Goal: Task Accomplishment & Management: Use online tool/utility

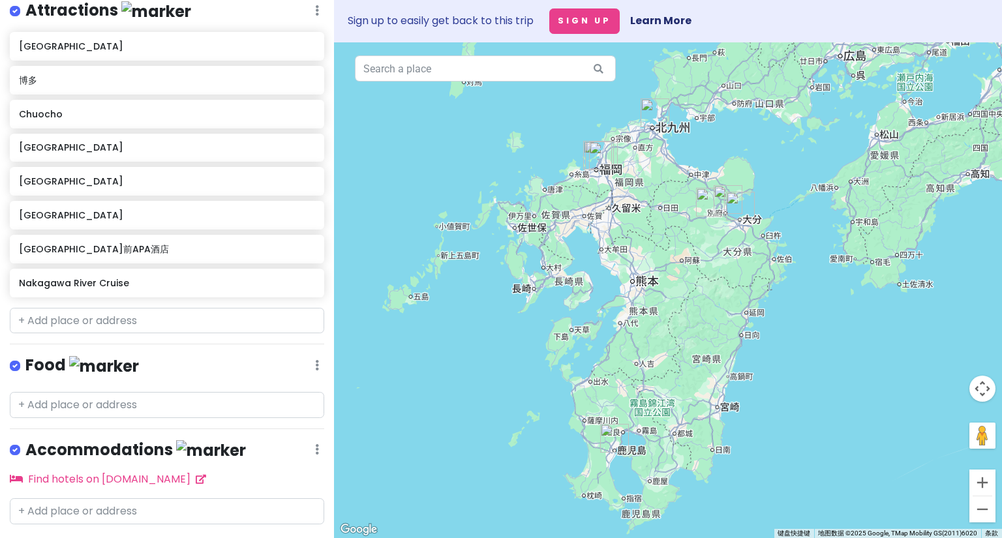
scroll to position [226, 0]
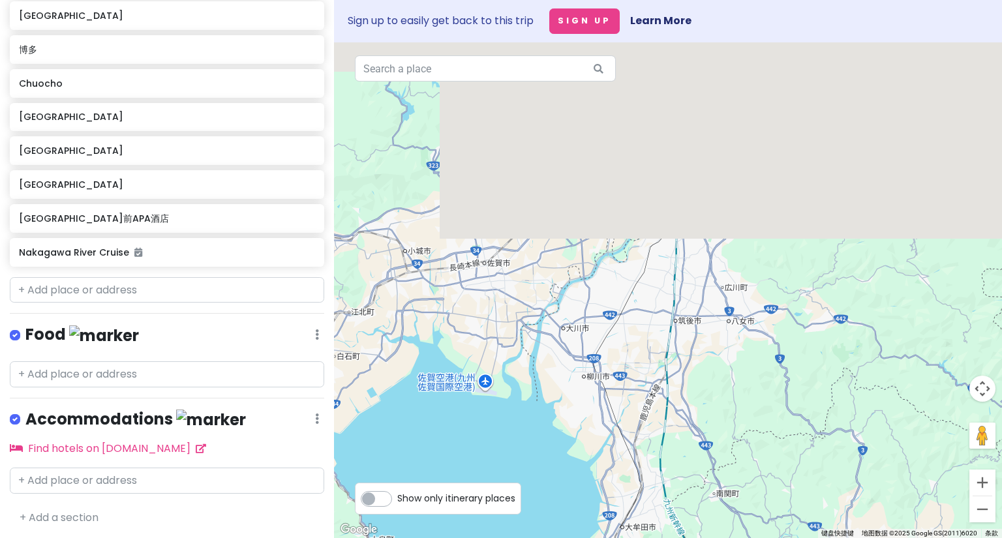
drag, startPoint x: 696, startPoint y: 188, endPoint x: 706, endPoint y: 448, distance: 259.8
click at [710, 451] on div at bounding box center [668, 290] width 668 height 496
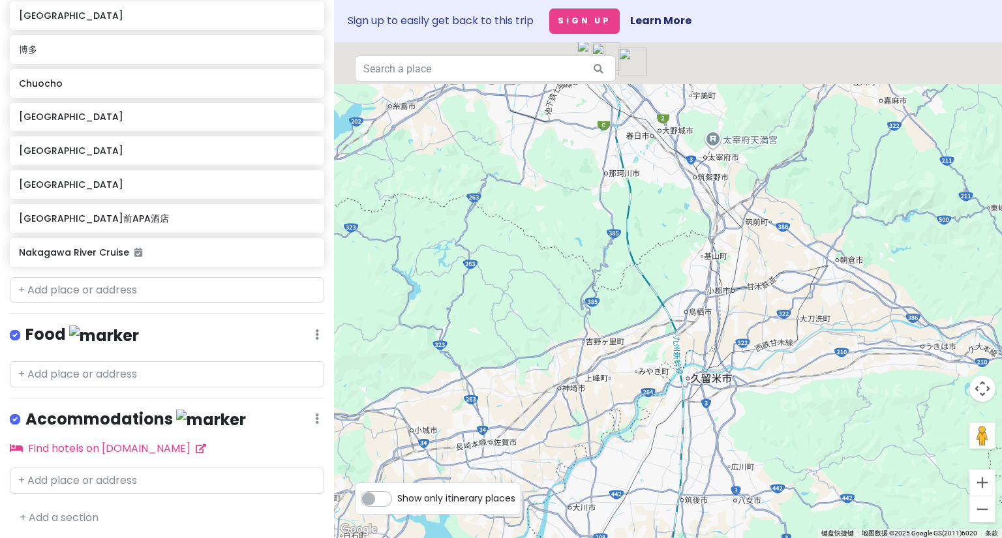
drag, startPoint x: 674, startPoint y: 371, endPoint x: 644, endPoint y: 380, distance: 31.4
click at [674, 418] on div at bounding box center [668, 290] width 668 height 496
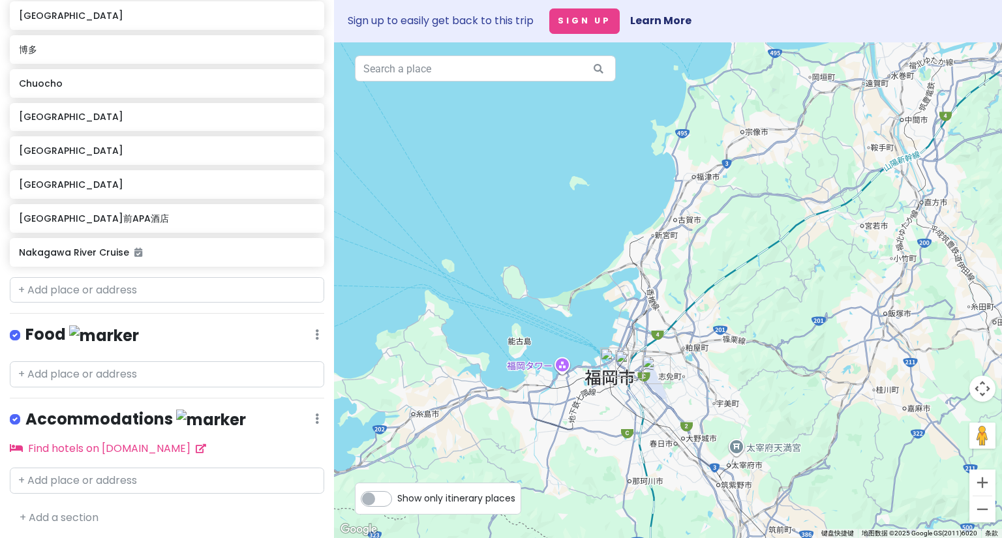
drag, startPoint x: 627, startPoint y: 266, endPoint x: 652, endPoint y: 375, distance: 111.7
click at [652, 375] on img "福冈机场" at bounding box center [656, 369] width 39 height 39
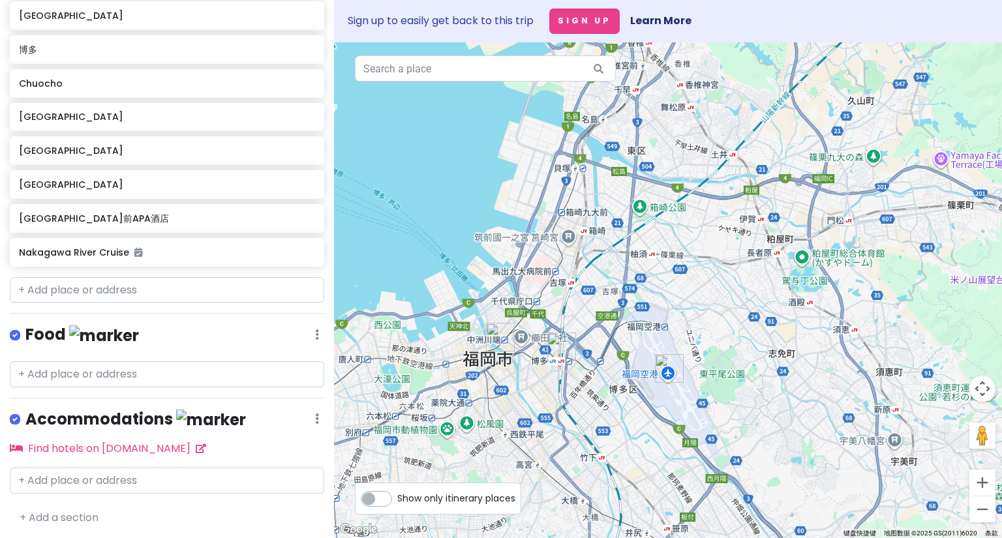
drag, startPoint x: 552, startPoint y: 326, endPoint x: 740, endPoint y: 326, distance: 187.9
click at [740, 326] on div at bounding box center [668, 290] width 668 height 496
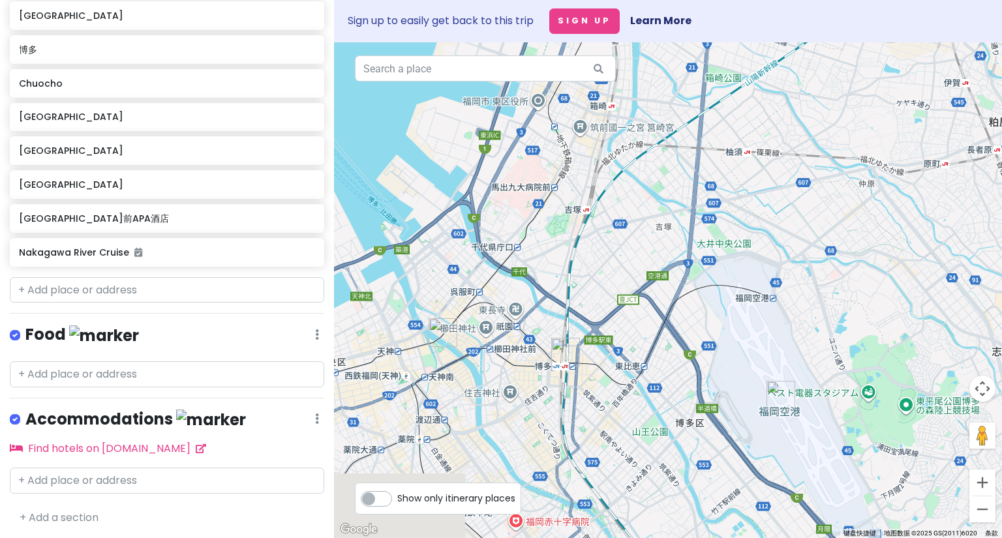
drag, startPoint x: 516, startPoint y: 275, endPoint x: 697, endPoint y: 253, distance: 182.7
click at [697, 253] on div at bounding box center [668, 290] width 668 height 496
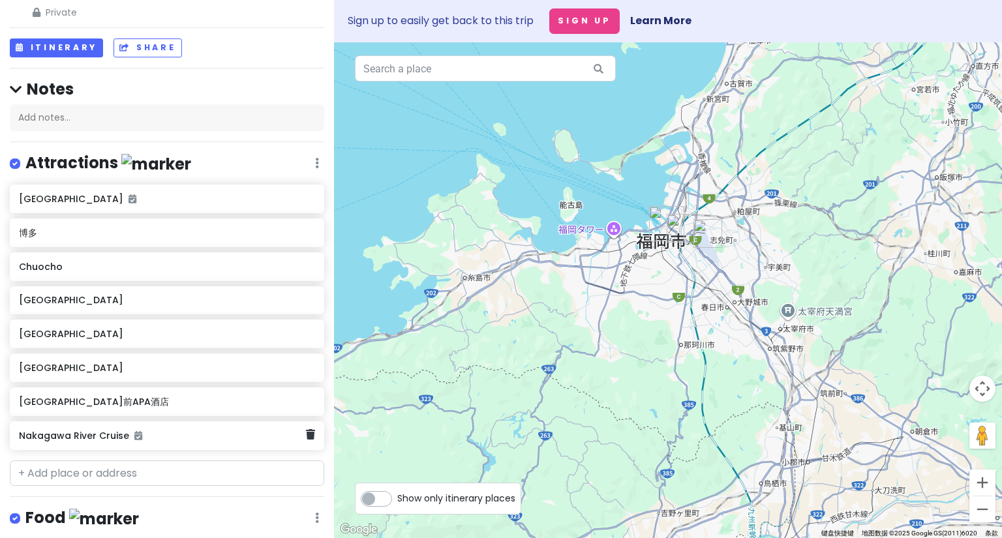
scroll to position [0, 0]
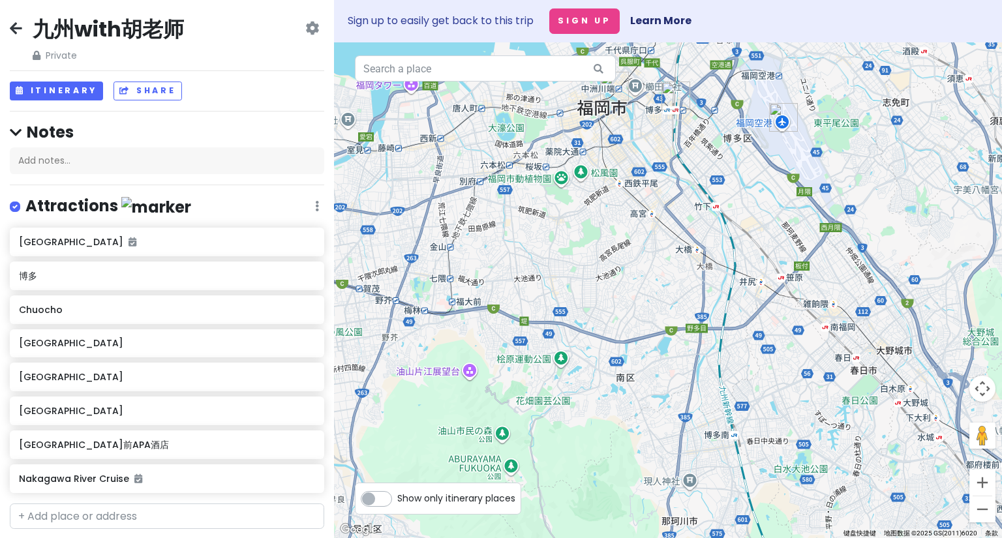
drag, startPoint x: 662, startPoint y: 213, endPoint x: 588, endPoint y: 384, distance: 186.2
click at [589, 386] on div at bounding box center [668, 290] width 668 height 496
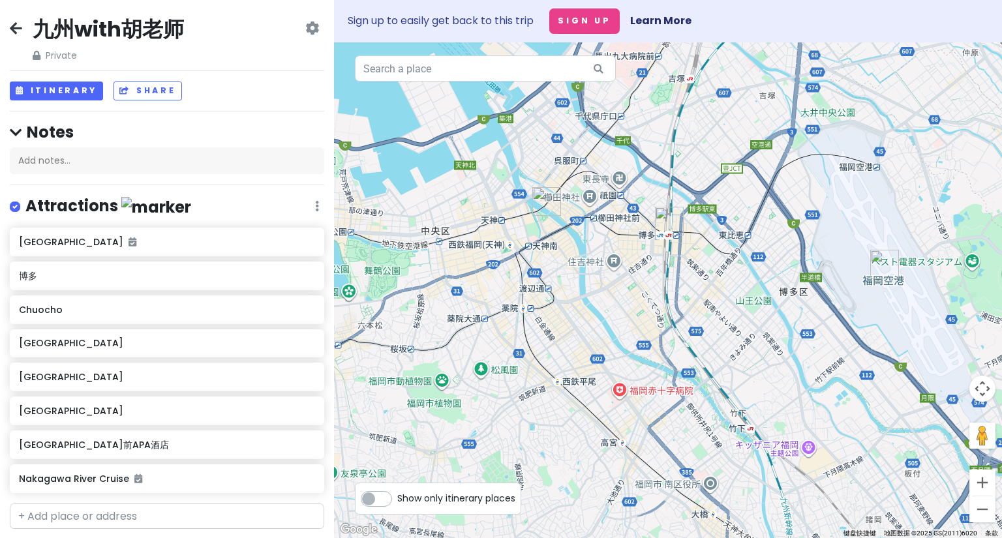
drag, startPoint x: 669, startPoint y: 252, endPoint x: 662, endPoint y: 307, distance: 55.3
click at [662, 307] on div at bounding box center [668, 290] width 668 height 496
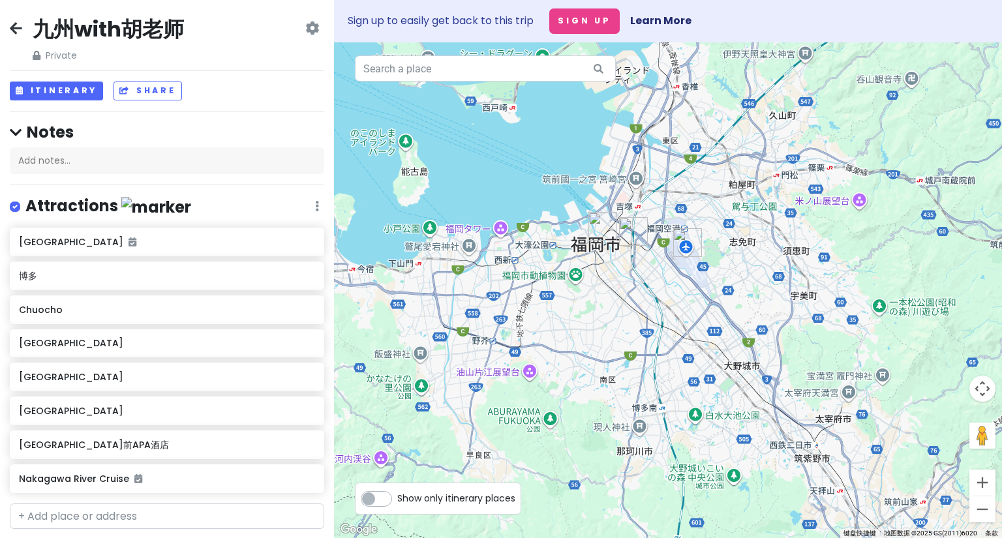
drag, startPoint x: 468, startPoint y: 294, endPoint x: 565, endPoint y: 257, distance: 103.5
click at [565, 257] on div at bounding box center [668, 290] width 668 height 496
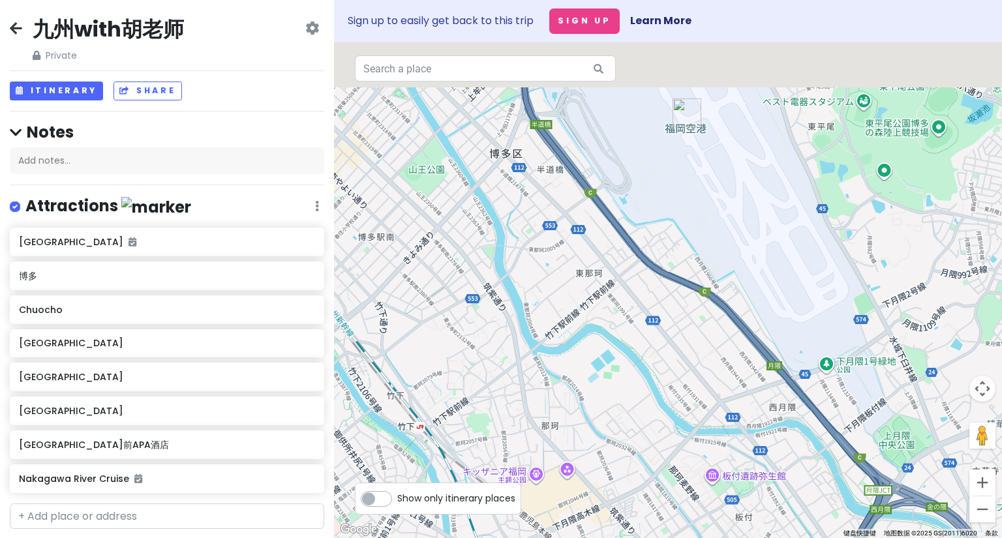
drag, startPoint x: 631, startPoint y: 239, endPoint x: 671, endPoint y: 420, distance: 184.4
click at [696, 427] on div at bounding box center [668, 290] width 668 height 496
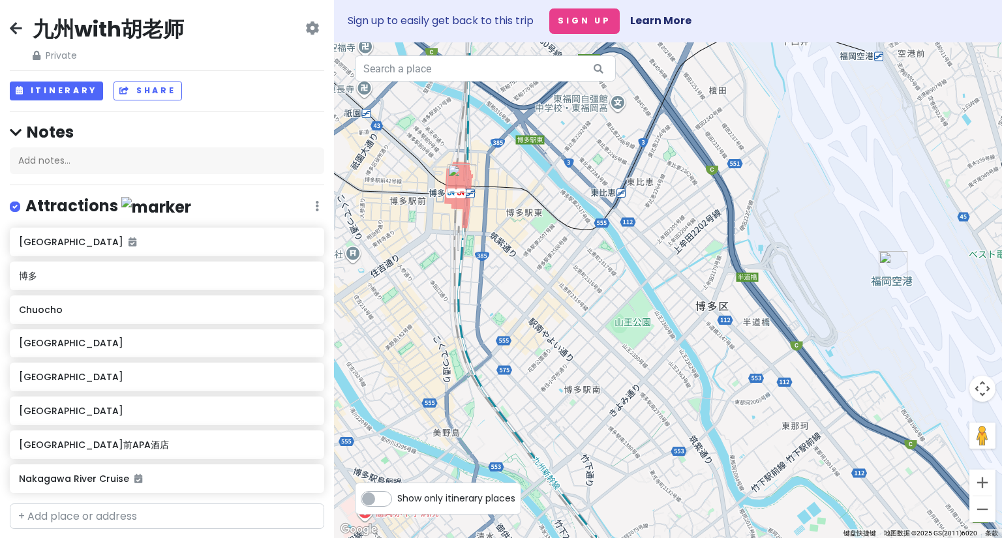
drag, startPoint x: 558, startPoint y: 377, endPoint x: 688, endPoint y: 374, distance: 129.9
click at [688, 374] on div at bounding box center [668, 290] width 668 height 496
click at [222, 486] on div "Nakagawa River Cruise" at bounding box center [162, 479] width 286 height 18
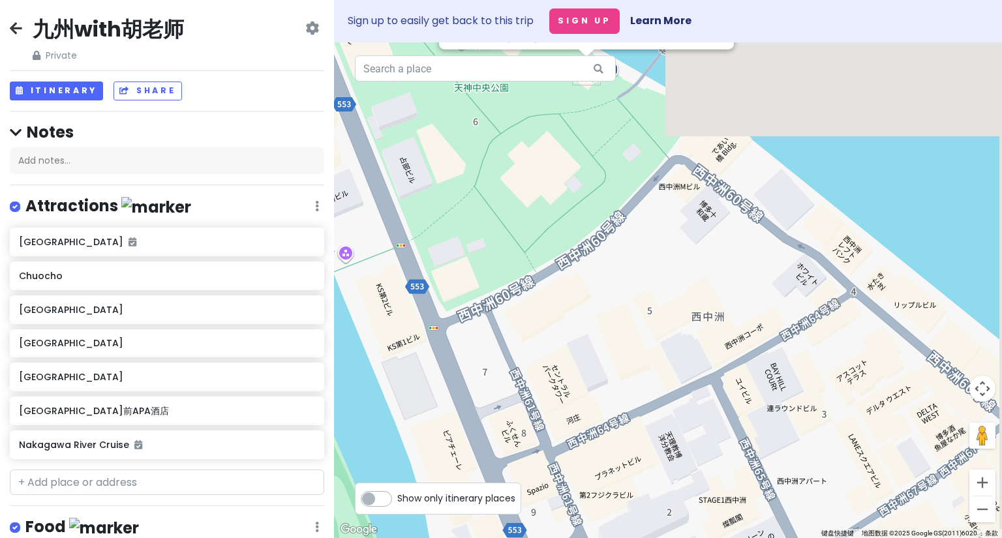
drag, startPoint x: 512, startPoint y: 376, endPoint x: 416, endPoint y: 406, distance: 100.3
click at [359, 445] on div "Nakagawa River Cruise 4.3 (593) 6-3-1 Nishinakasu, [GEOGRAPHIC_DATA], [GEOGRAPH…" at bounding box center [668, 290] width 668 height 496
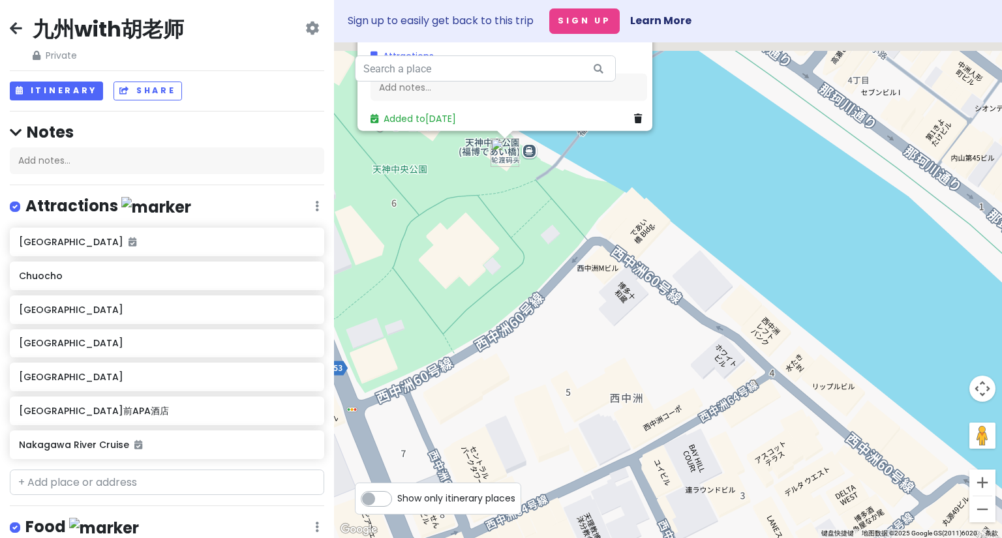
drag, startPoint x: 501, startPoint y: 388, endPoint x: 485, endPoint y: 413, distance: 29.7
click at [485, 413] on div "Nakagawa River Cruise 4.3 (593) 6-3-1 Nishinakasu, [GEOGRAPHIC_DATA], [GEOGRAPH…" at bounding box center [668, 290] width 668 height 496
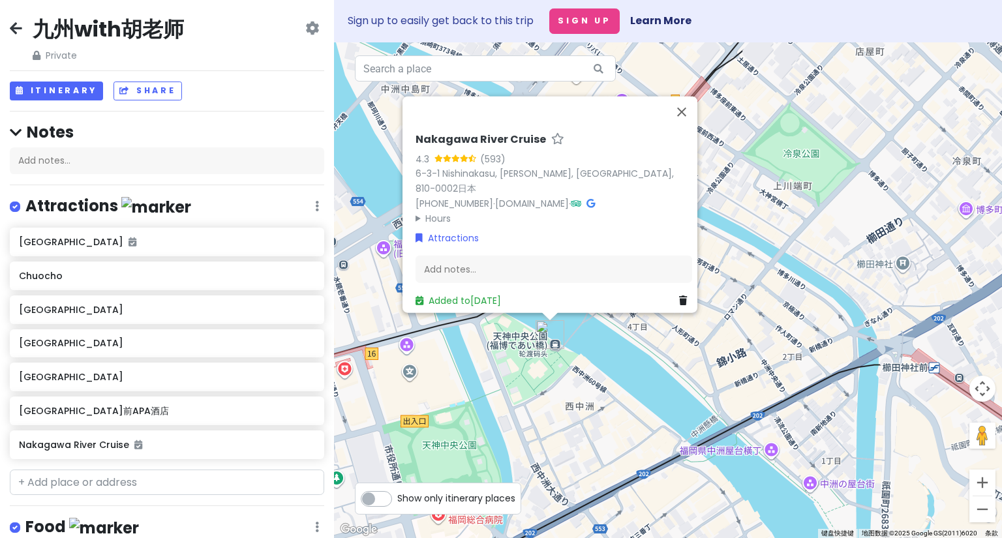
drag, startPoint x: 397, startPoint y: 349, endPoint x: 506, endPoint y: 395, distance: 119.0
click at [506, 395] on div "Nakagawa River Cruise 4.3 (593) 6-3-1 Nishinakasu, [GEOGRAPHIC_DATA], [GEOGRAPH…" at bounding box center [668, 290] width 668 height 496
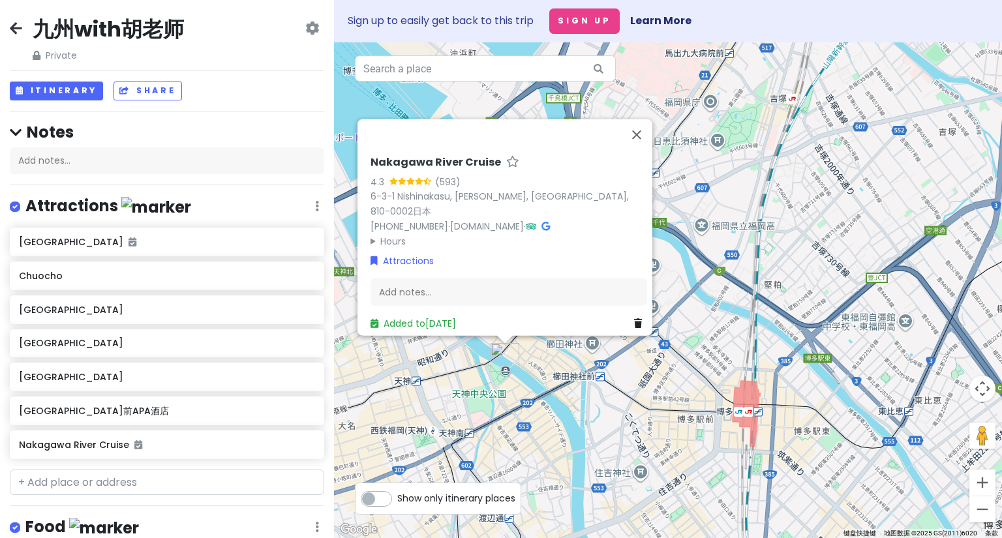
drag, startPoint x: 615, startPoint y: 476, endPoint x: 654, endPoint y: 423, distance: 66.3
click at [654, 423] on div "Nakagawa River Cruise 4.3 (593) 6-3-1 Nishinakasu, [GEOGRAPHIC_DATA], [GEOGRAPH…" at bounding box center [668, 290] width 668 height 496
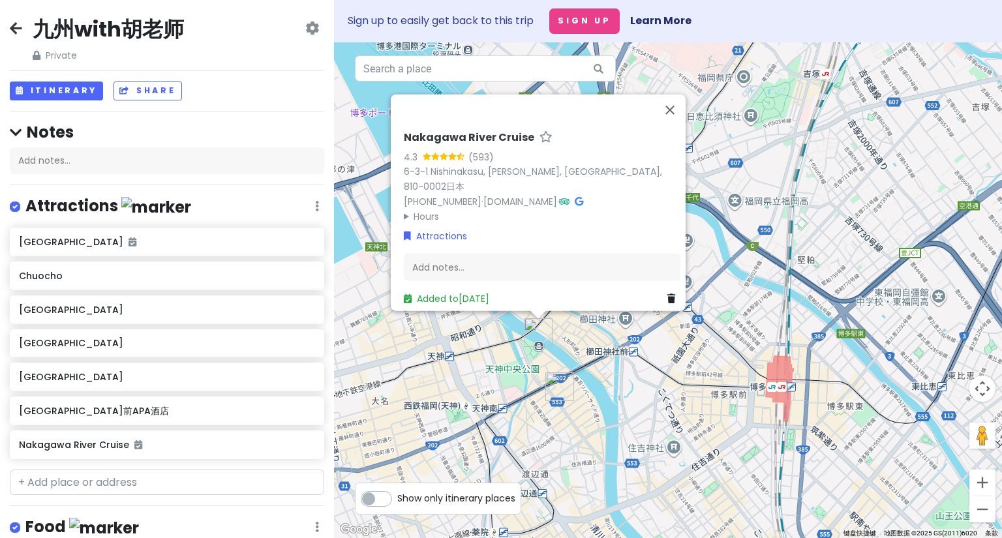
click at [459, 367] on div "Nakagawa River Cruise 4.3 (593) 6-3-1 Nishinakasu, [GEOGRAPHIC_DATA], [GEOGRAPH…" at bounding box center [668, 290] width 668 height 496
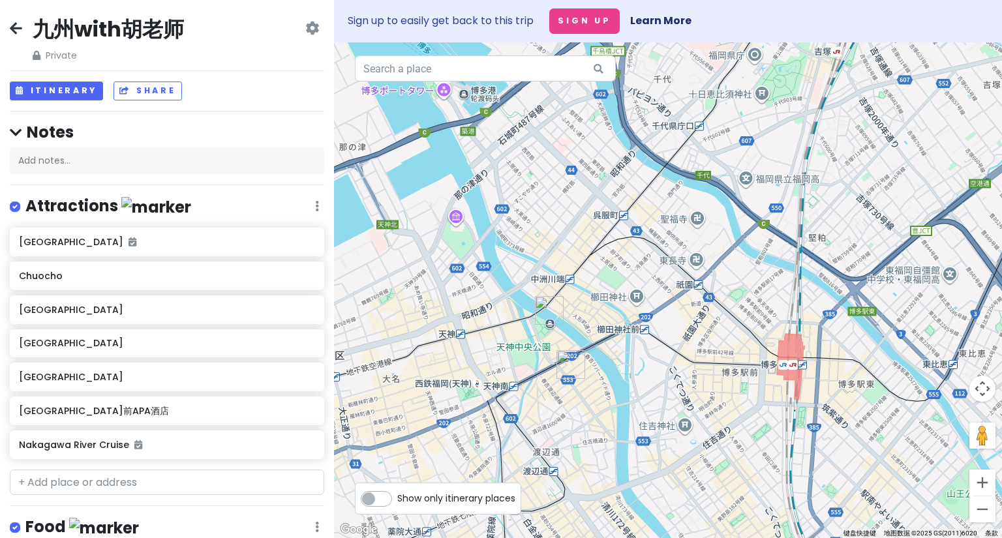
drag, startPoint x: 713, startPoint y: 435, endPoint x: 520, endPoint y: 357, distance: 208.1
click at [520, 357] on div at bounding box center [668, 290] width 668 height 496
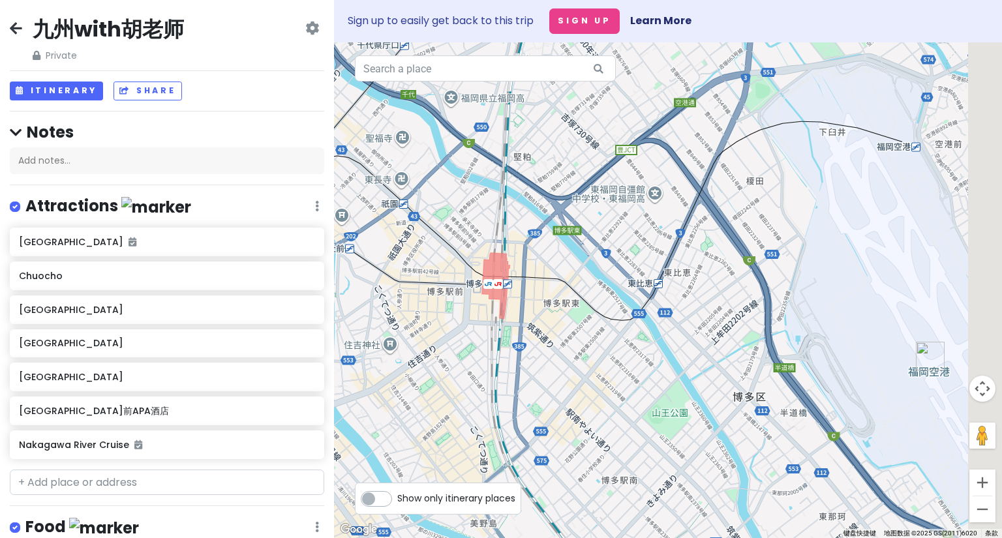
drag, startPoint x: 746, startPoint y: 422, endPoint x: 562, endPoint y: 389, distance: 187.0
click at [562, 389] on div at bounding box center [668, 290] width 668 height 496
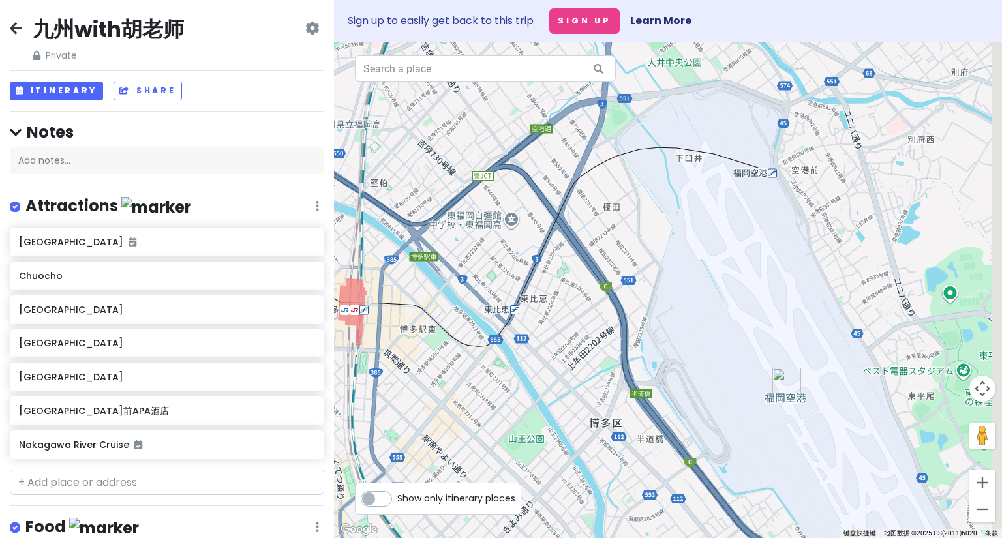
click at [648, 440] on div at bounding box center [668, 290] width 668 height 496
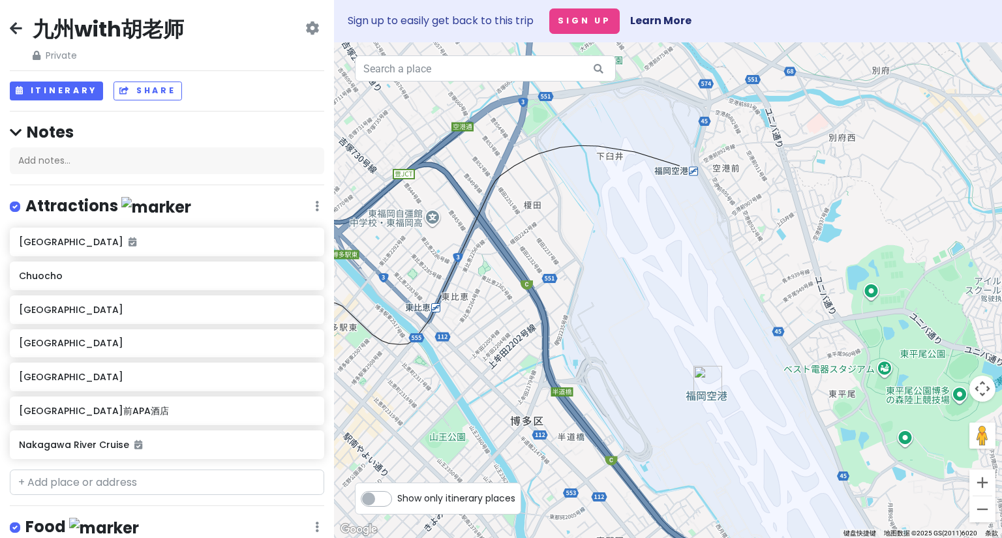
drag, startPoint x: 756, startPoint y: 376, endPoint x: 846, endPoint y: 346, distance: 94.1
click at [880, 346] on div at bounding box center [668, 290] width 668 height 496
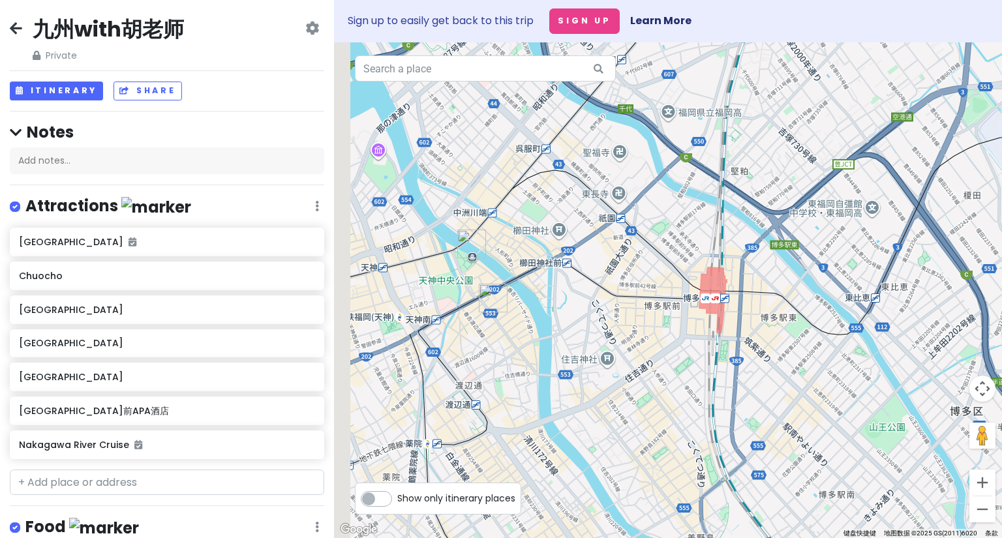
drag, startPoint x: 560, startPoint y: 335, endPoint x: 750, endPoint y: 338, distance: 189.2
click at [750, 338] on div at bounding box center [668, 290] width 668 height 496
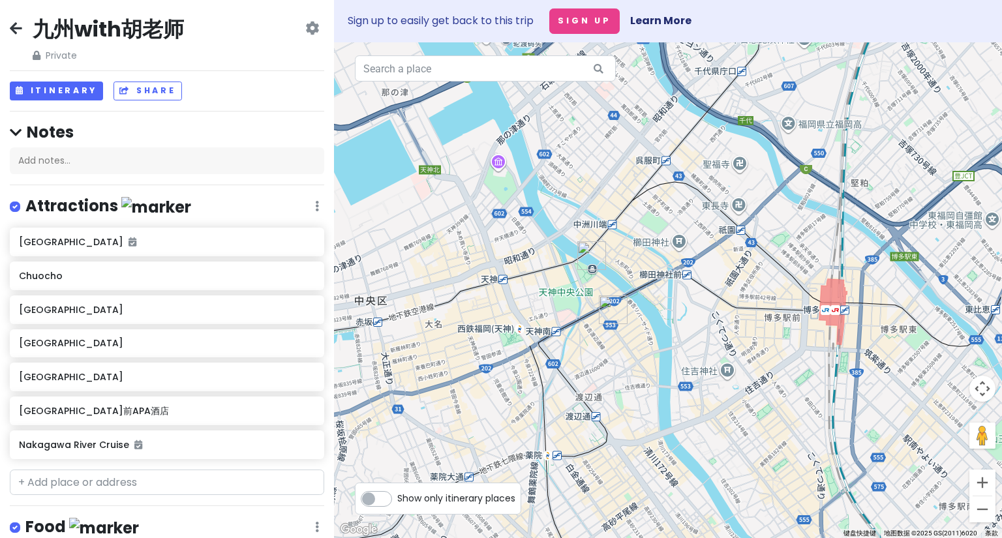
drag, startPoint x: 667, startPoint y: 371, endPoint x: 514, endPoint y: 377, distance: 152.8
click at [514, 377] on div at bounding box center [668, 290] width 668 height 496
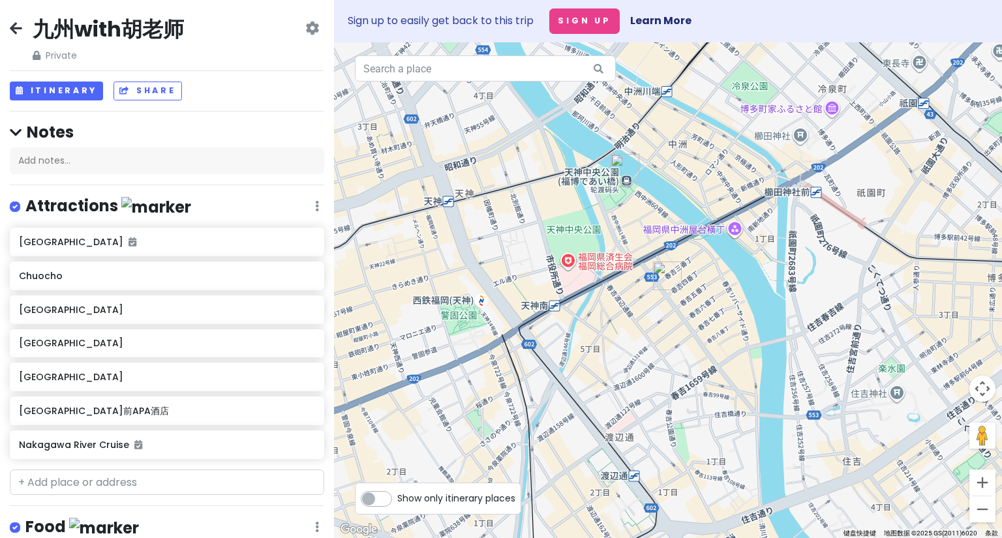
click at [607, 421] on div at bounding box center [668, 290] width 668 height 496
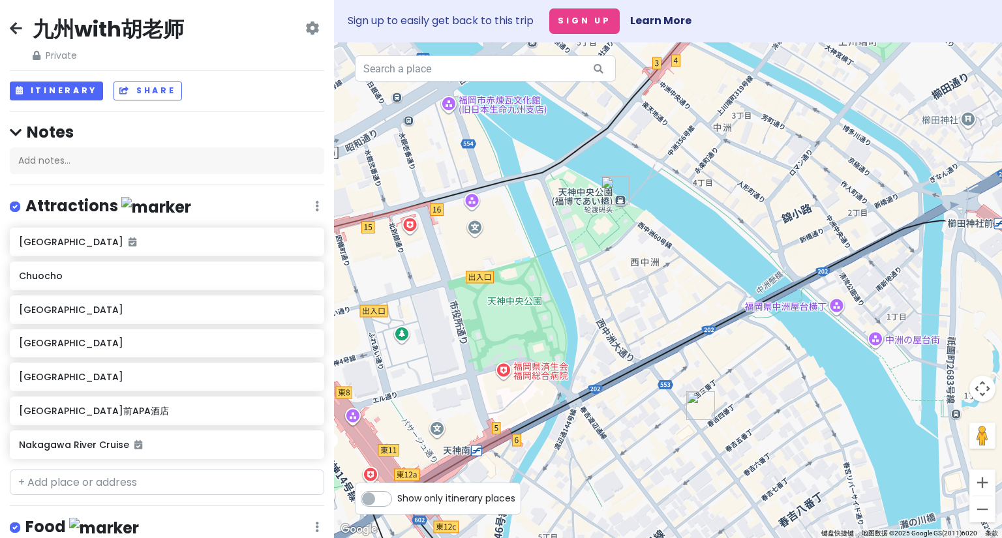
click at [600, 388] on div at bounding box center [668, 290] width 668 height 496
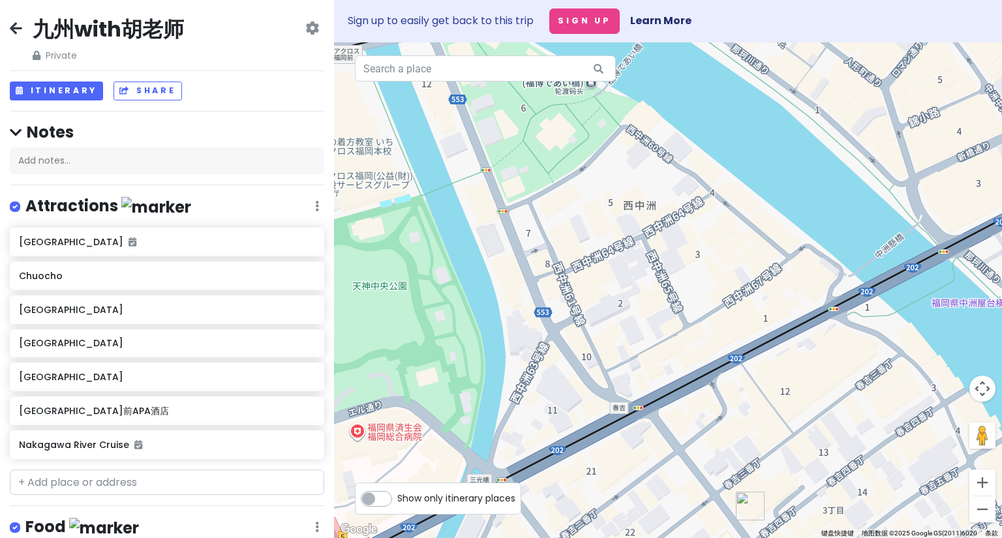
drag, startPoint x: 598, startPoint y: 290, endPoint x: 483, endPoint y: 280, distance: 115.9
click at [483, 280] on div at bounding box center [668, 290] width 668 height 496
click at [397, 498] on label "Show only itinerary places" at bounding box center [456, 496] width 118 height 16
click at [397, 496] on input "Show only itinerary places" at bounding box center [401, 492] width 8 height 8
click at [397, 498] on label "Show only itinerary places" at bounding box center [456, 496] width 118 height 16
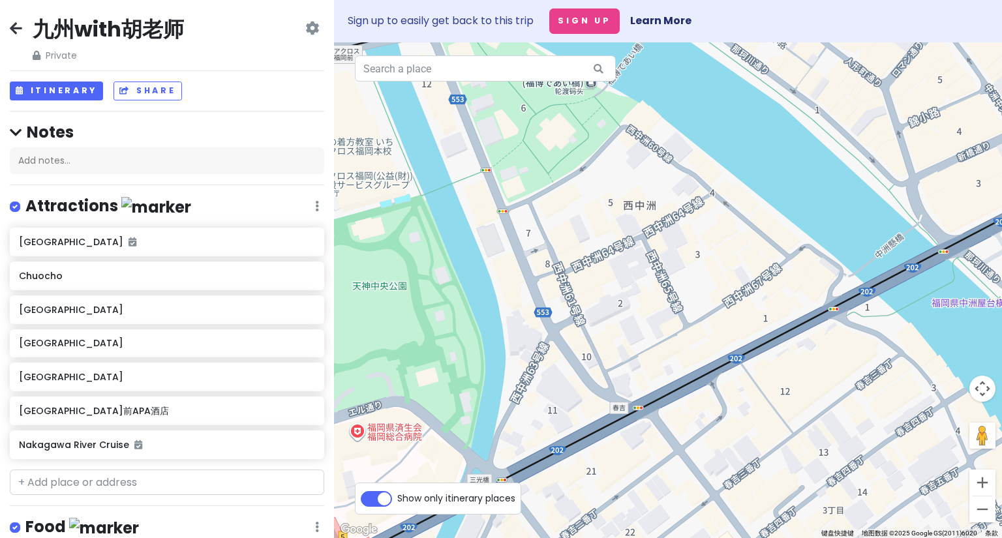
click at [397, 496] on input "Show only itinerary places" at bounding box center [401, 492] width 8 height 8
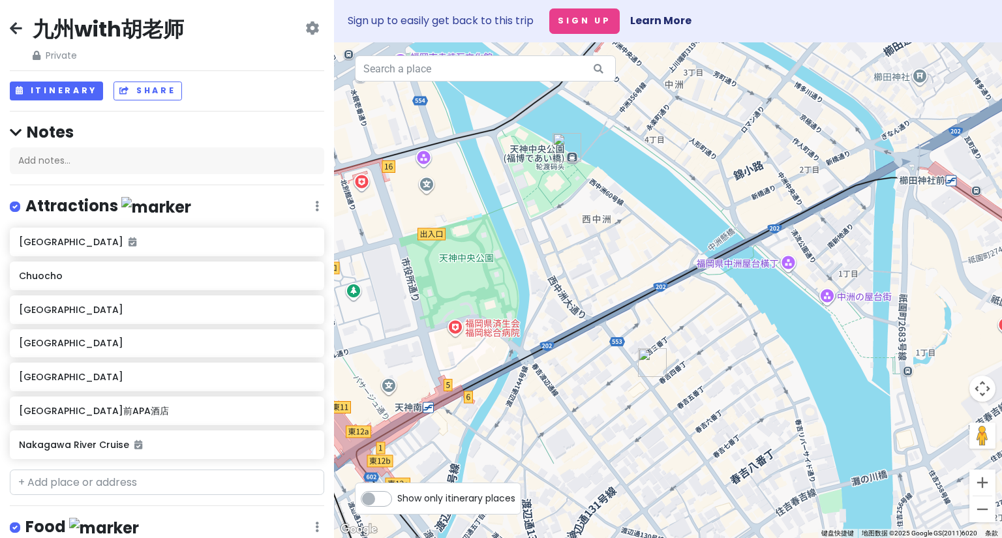
drag, startPoint x: 663, startPoint y: 390, endPoint x: 648, endPoint y: 322, distance: 69.5
click at [647, 313] on div at bounding box center [668, 290] width 668 height 496
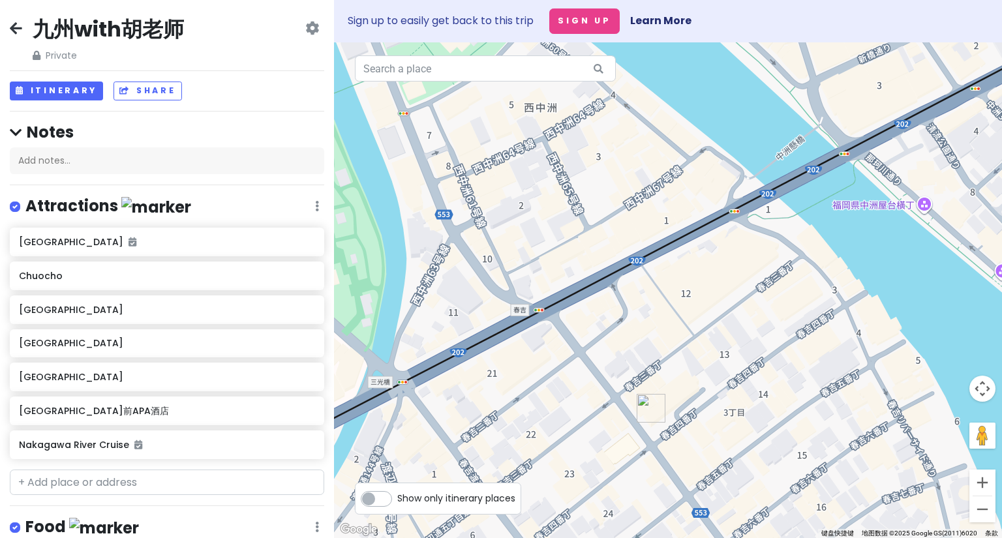
drag, startPoint x: 519, startPoint y: 391, endPoint x: 523, endPoint y: 413, distance: 22.5
click at [523, 413] on div at bounding box center [668, 290] width 668 height 496
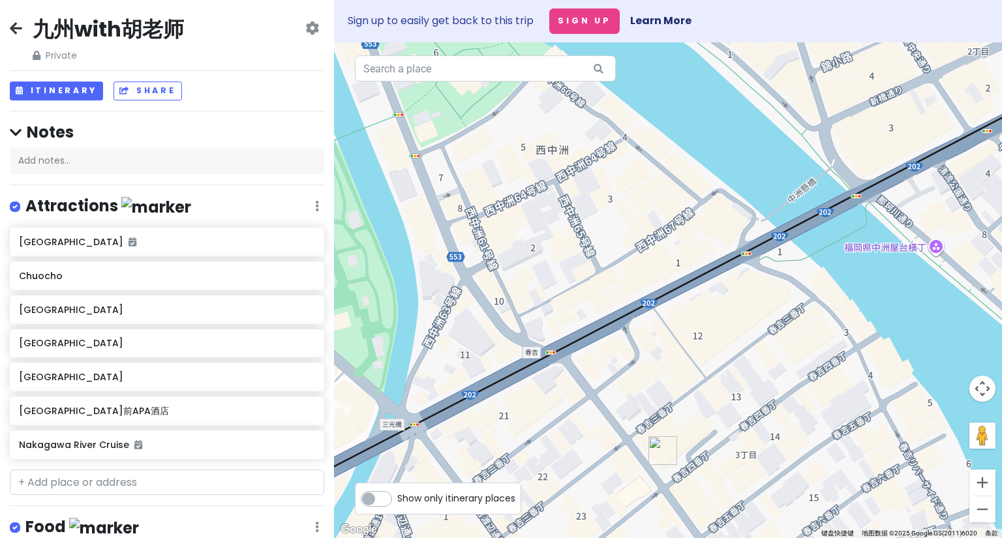
click at [568, 432] on div at bounding box center [668, 290] width 668 height 496
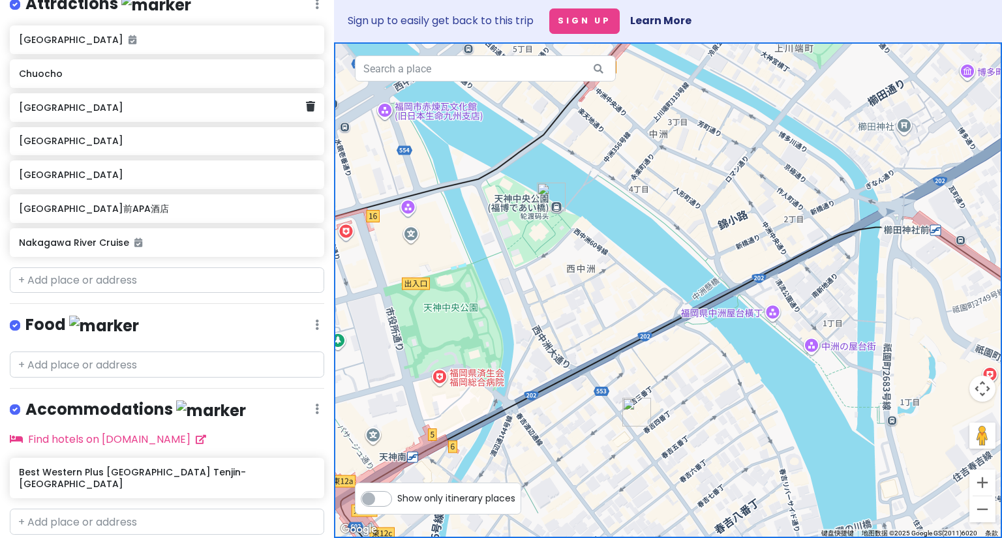
scroll to position [232, 0]
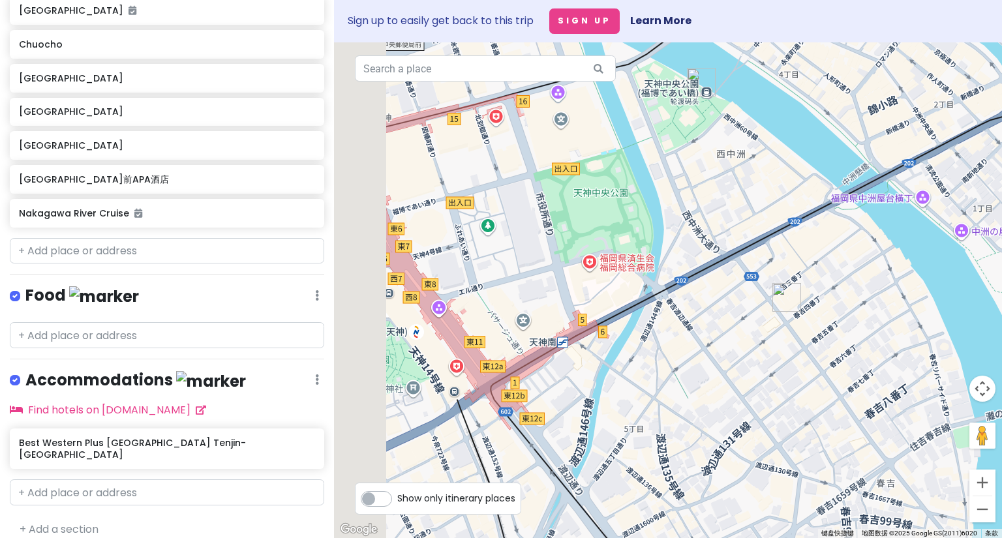
drag, startPoint x: 570, startPoint y: 397, endPoint x: 656, endPoint y: 359, distance: 94.1
click at [656, 359] on div at bounding box center [668, 290] width 668 height 496
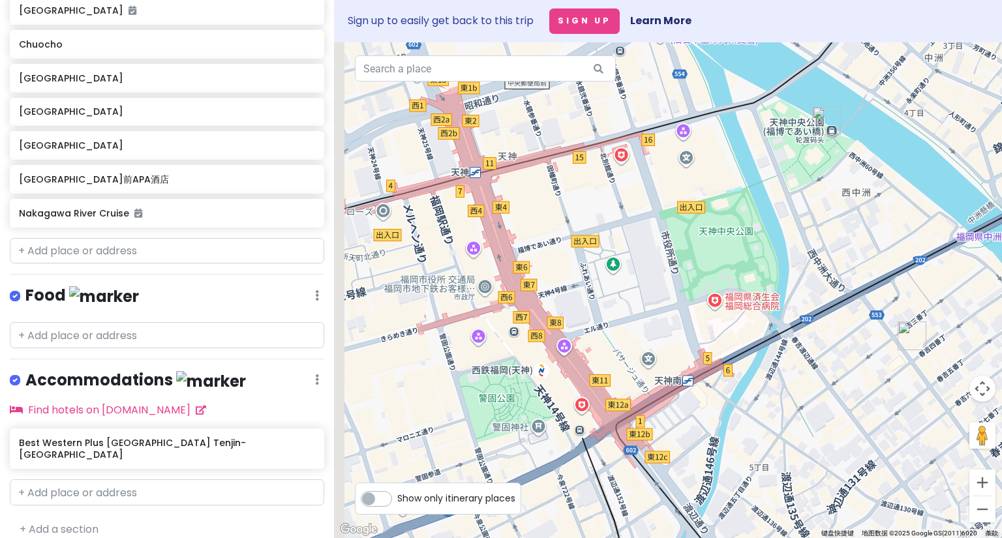
drag, startPoint x: 594, startPoint y: 378, endPoint x: 717, endPoint y: 418, distance: 129.6
click at [717, 418] on div at bounding box center [668, 290] width 668 height 496
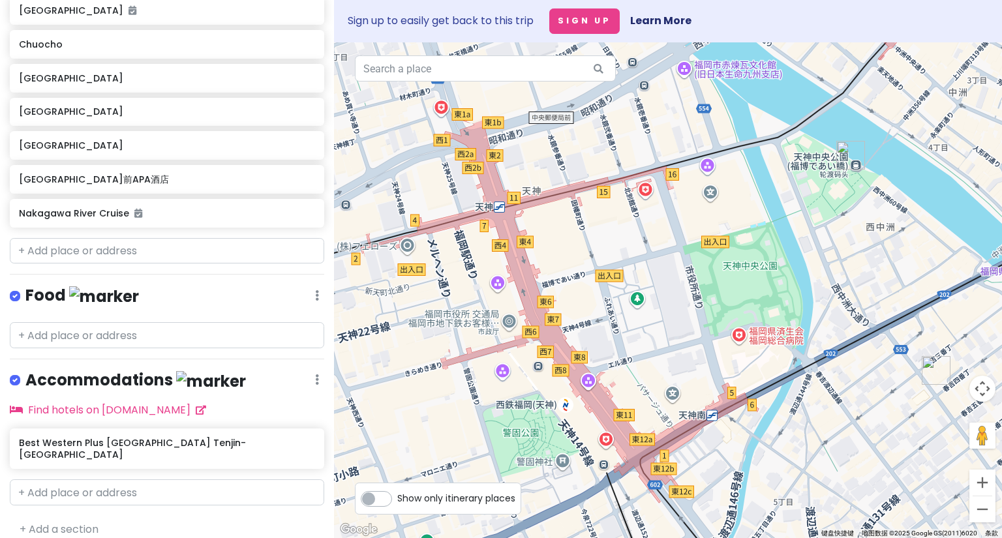
drag, startPoint x: 654, startPoint y: 282, endPoint x: 679, endPoint y: 320, distance: 44.3
click at [679, 320] on div at bounding box center [668, 290] width 668 height 496
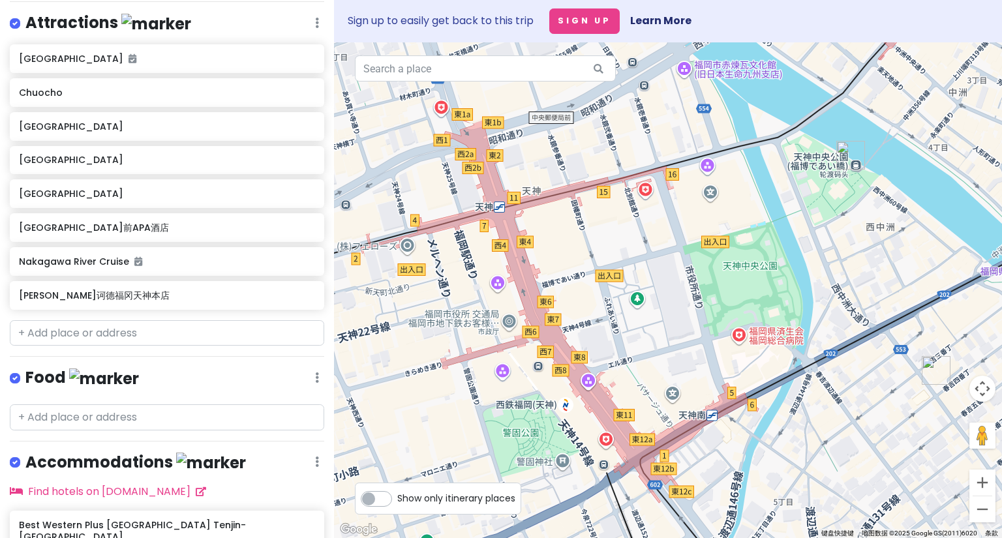
scroll to position [135, 0]
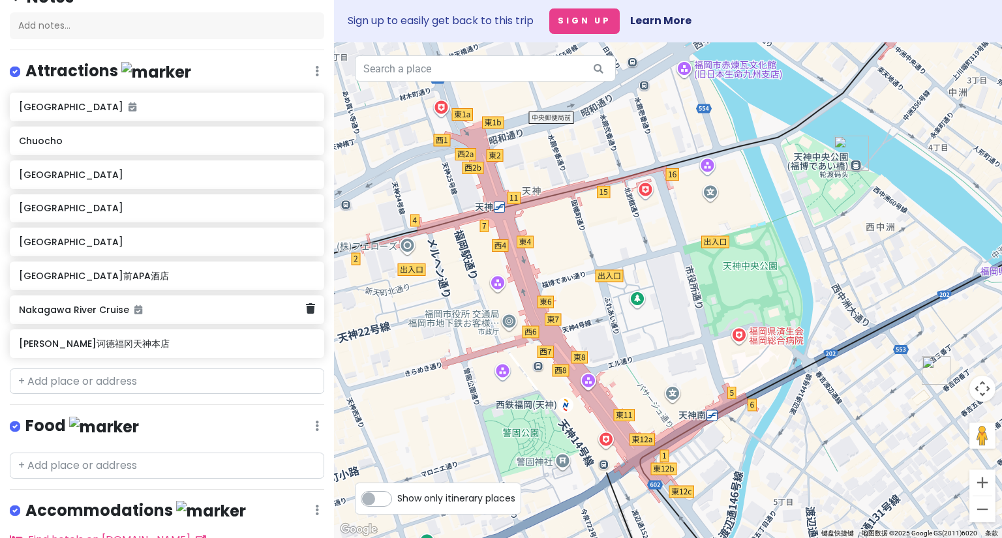
click at [100, 313] on h6 "Nakagawa River Cruise" at bounding box center [162, 310] width 286 height 12
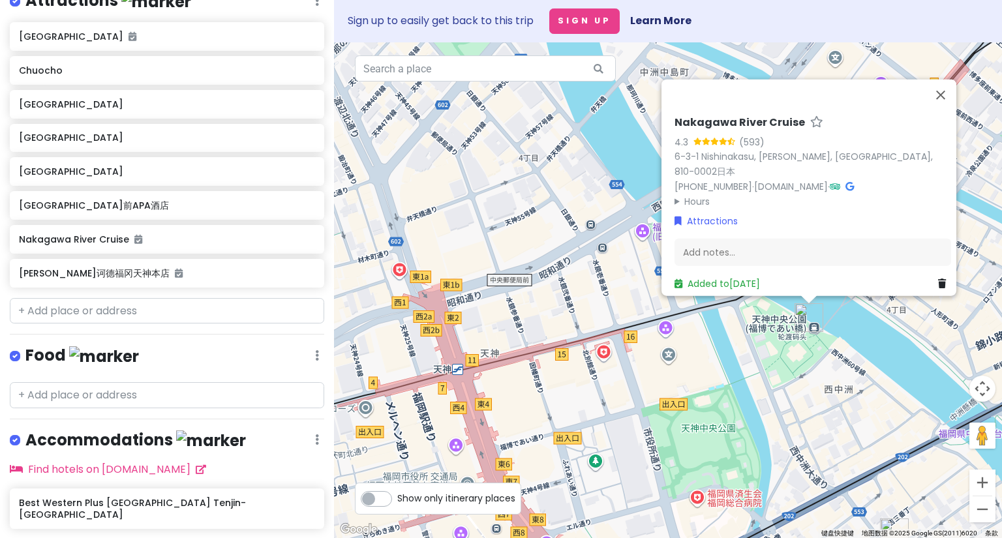
scroll to position [266, 0]
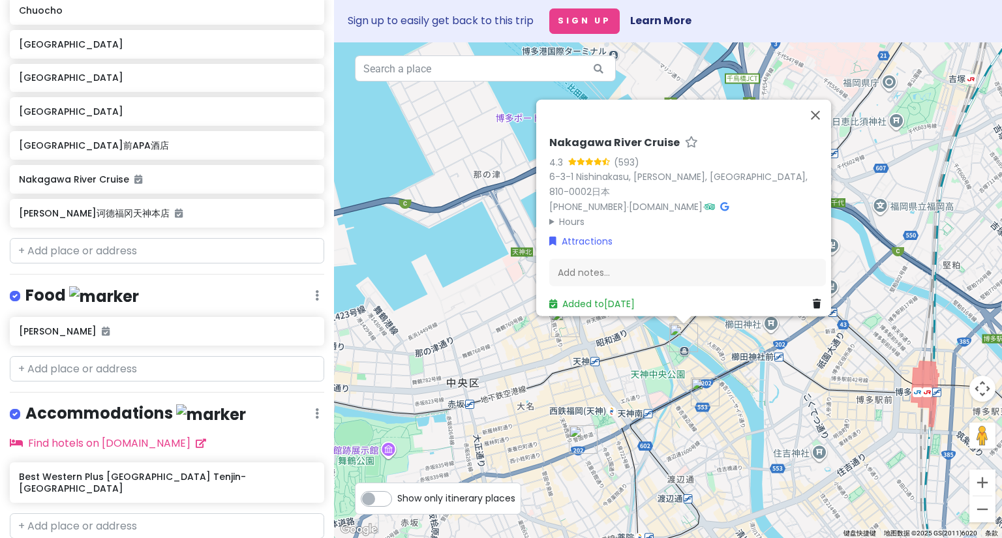
click at [745, 459] on div "Nakagawa River Cruise 4.3 (593) 6-3-1 Nishinakasu, [GEOGRAPHIC_DATA], [GEOGRAPH…" at bounding box center [668, 290] width 668 height 496
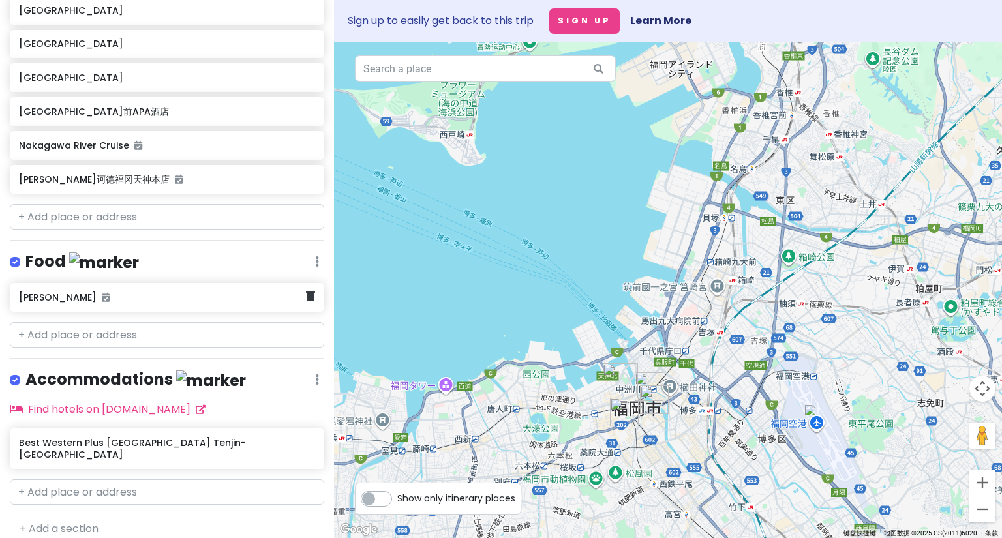
scroll to position [0, 0]
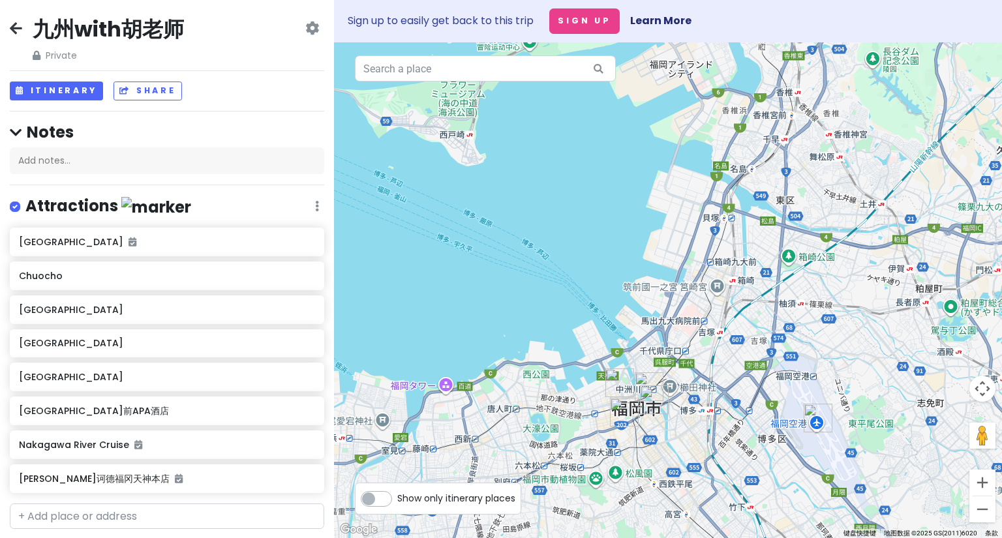
click at [397, 500] on label "Show only itinerary places" at bounding box center [456, 496] width 118 height 16
click at [397, 496] on input "Show only itinerary places" at bounding box center [401, 492] width 8 height 8
checkbox input "true"
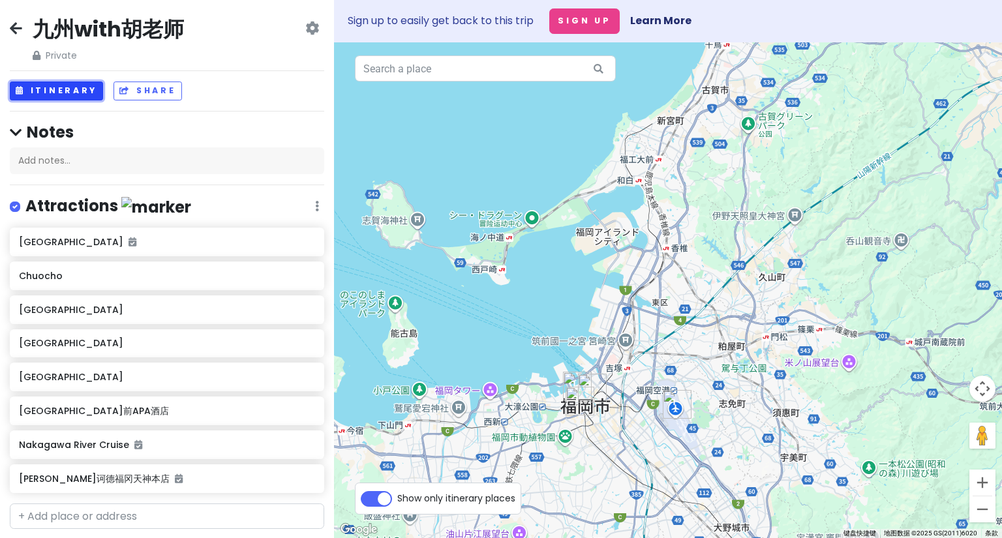
click at [51, 87] on button "Itinerary" at bounding box center [56, 91] width 93 height 19
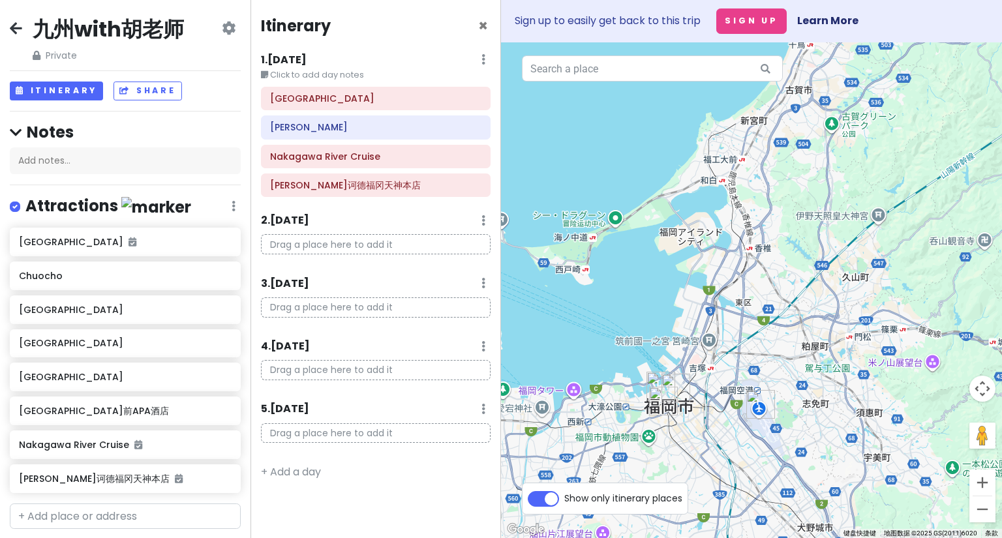
click at [483, 57] on icon at bounding box center [483, 59] width 4 height 10
click at [485, 54] on icon at bounding box center [483, 59] width 4 height 10
click at [328, 110] on div "[GEOGRAPHIC_DATA]" at bounding box center [376, 98] width 230 height 23
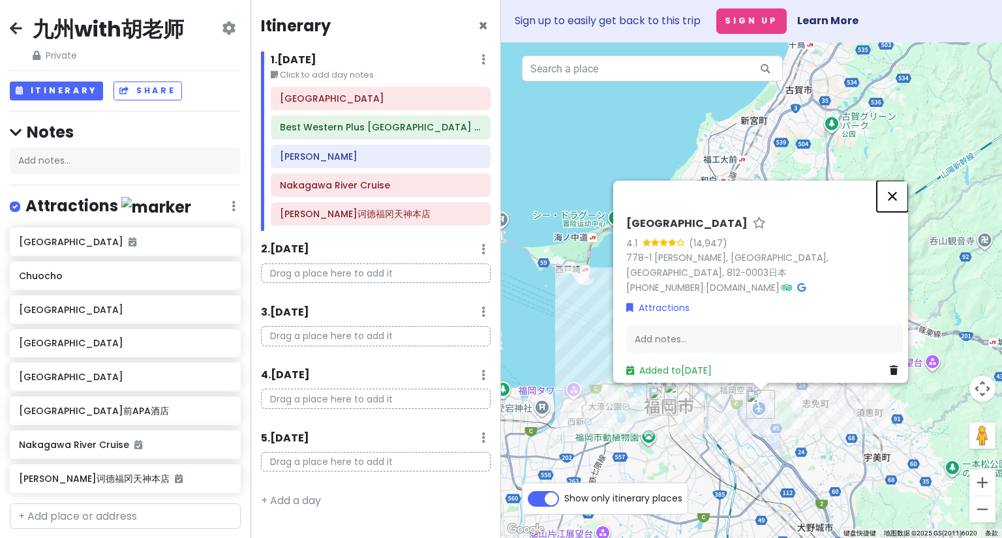
click at [900, 202] on button "关闭" at bounding box center [892, 196] width 31 height 31
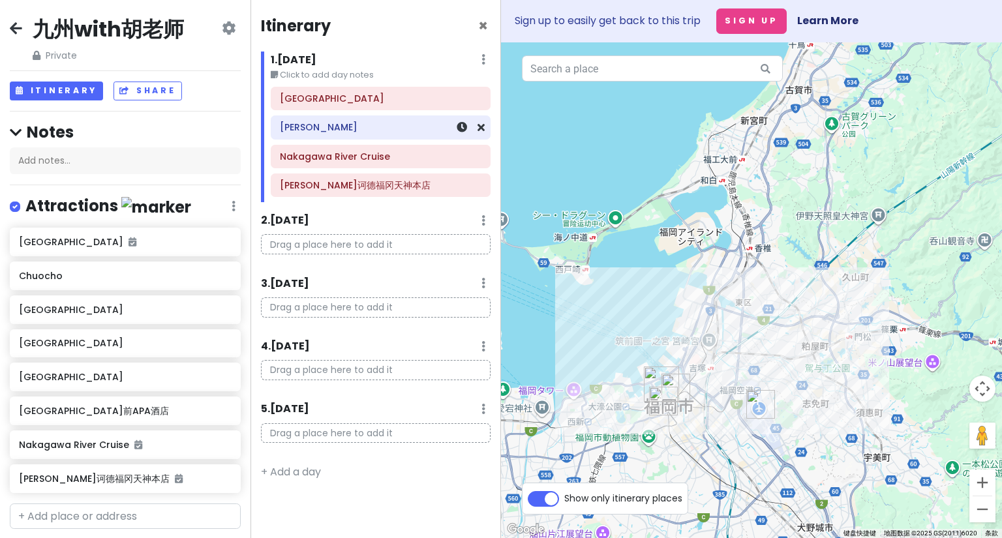
click at [324, 129] on h6 "[PERSON_NAME]" at bounding box center [381, 127] width 202 height 12
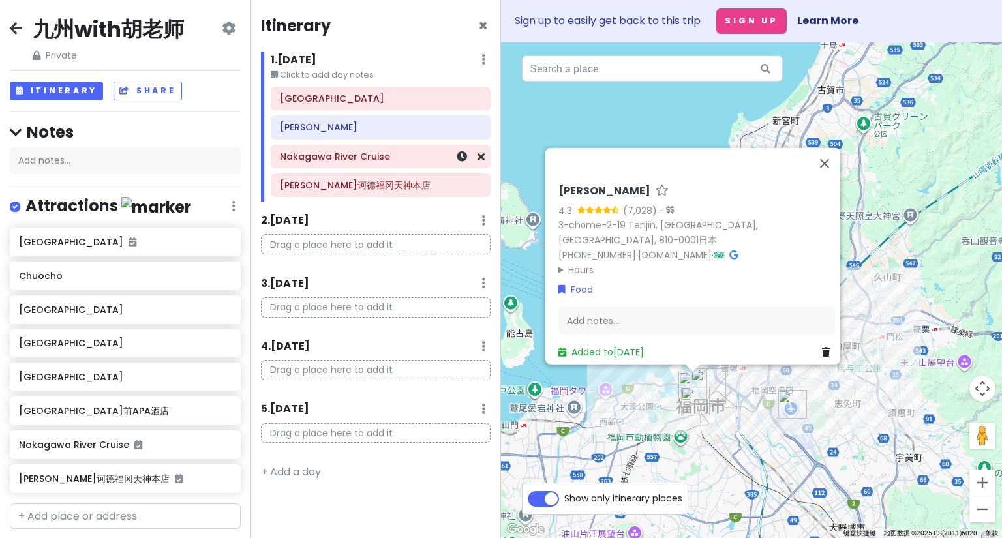
click at [356, 164] on div "Nakagawa River Cruise" at bounding box center [381, 156] width 202 height 18
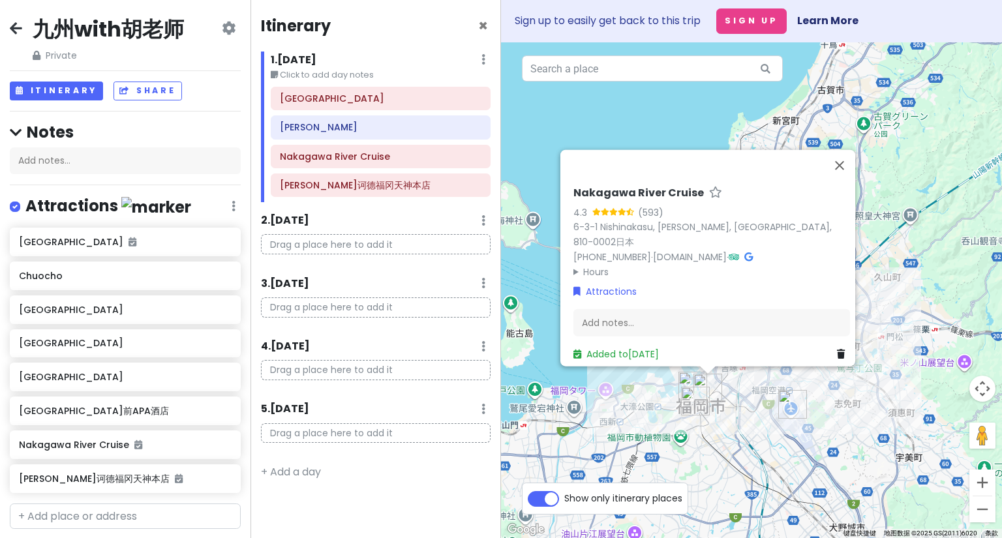
click at [538, 145] on div "Nakagawa River Cruise 4.3 (593) 6-3-1 Nishinakasu, [GEOGRAPHIC_DATA], [GEOGRAPH…" at bounding box center [751, 290] width 501 height 496
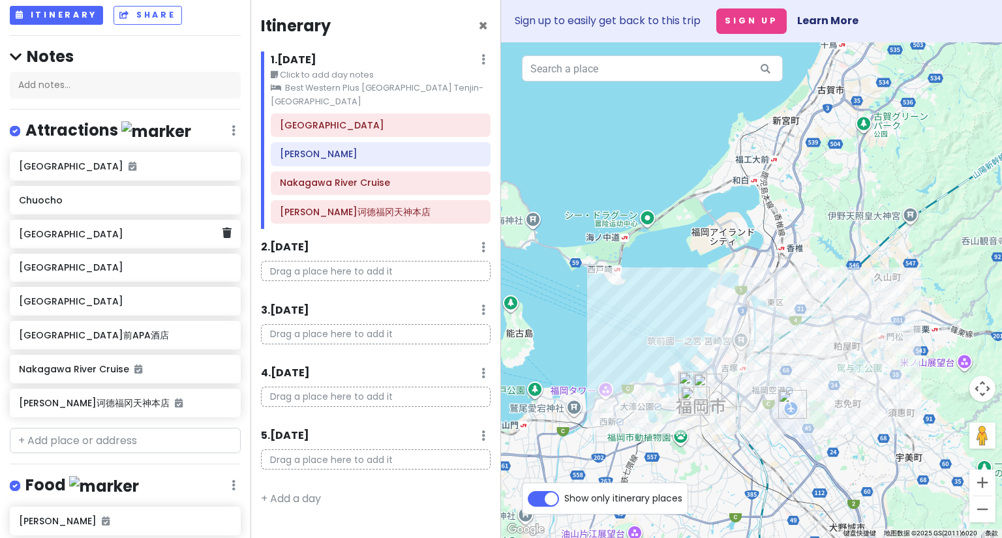
scroll to position [299, 0]
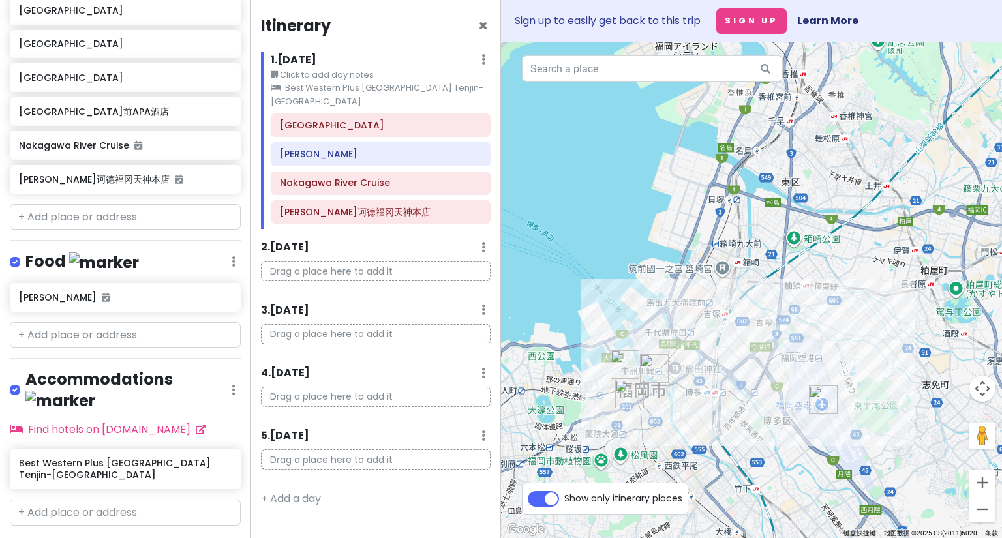
drag, startPoint x: 739, startPoint y: 393, endPoint x: 719, endPoint y: 335, distance: 60.7
click at [719, 335] on div at bounding box center [751, 290] width 501 height 496
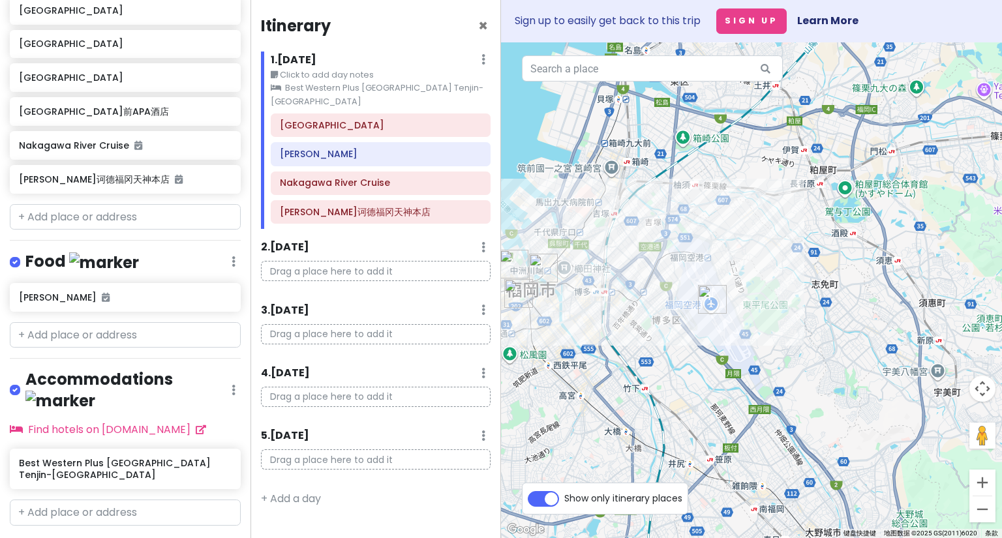
drag, startPoint x: 720, startPoint y: 356, endPoint x: 620, endPoint y: 279, distance: 126.1
click at [620, 279] on div at bounding box center [751, 290] width 501 height 496
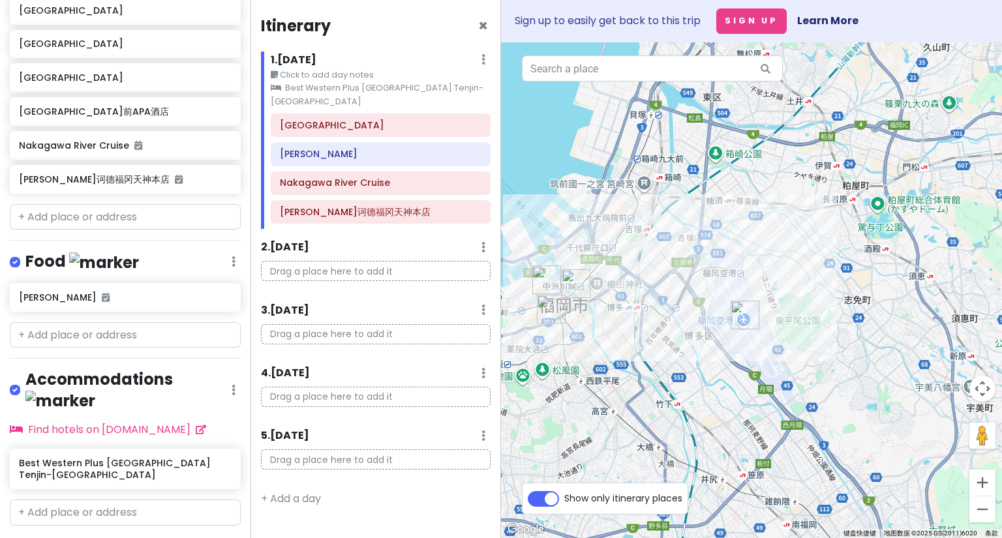
drag, startPoint x: 859, startPoint y: 337, endPoint x: 913, endPoint y: 350, distance: 55.7
click at [915, 350] on div at bounding box center [751, 290] width 501 height 496
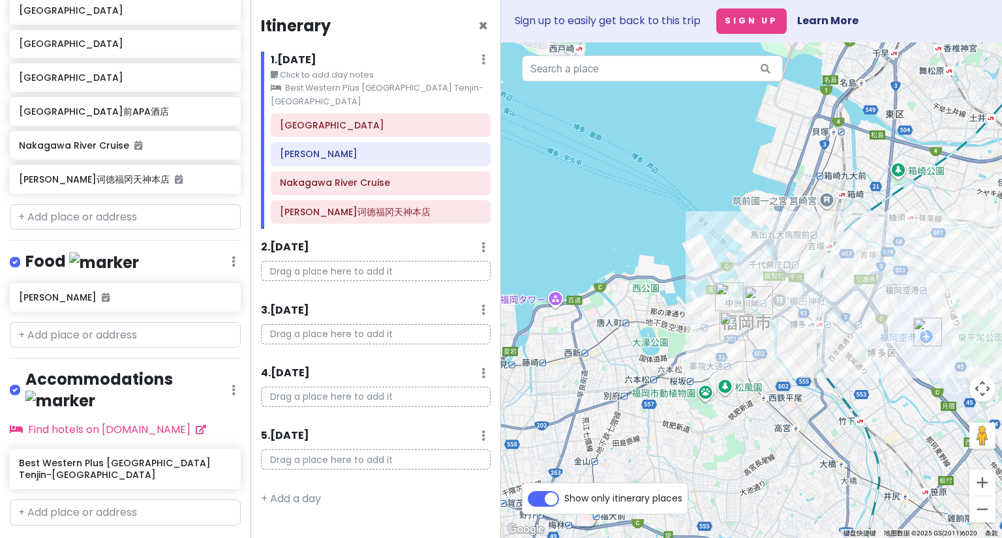
drag, startPoint x: 737, startPoint y: 403, endPoint x: 799, endPoint y: 421, distance: 64.8
click at [799, 421] on div at bounding box center [751, 290] width 501 height 496
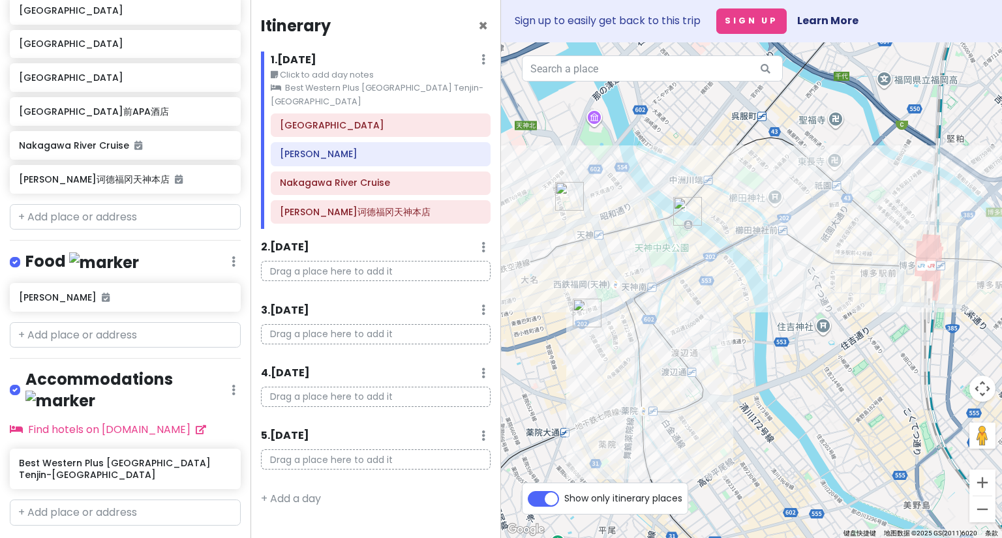
drag, startPoint x: 812, startPoint y: 361, endPoint x: 729, endPoint y: 442, distance: 115.8
click at [729, 442] on div at bounding box center [751, 290] width 501 height 496
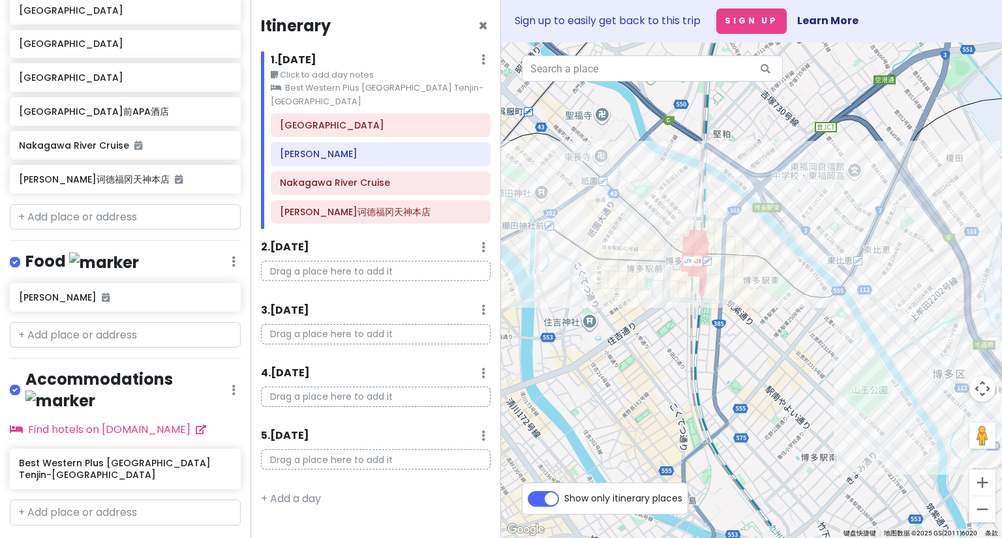
drag, startPoint x: 755, startPoint y: 341, endPoint x: 504, endPoint y: 325, distance: 251.7
click at [504, 325] on div at bounding box center [751, 290] width 501 height 496
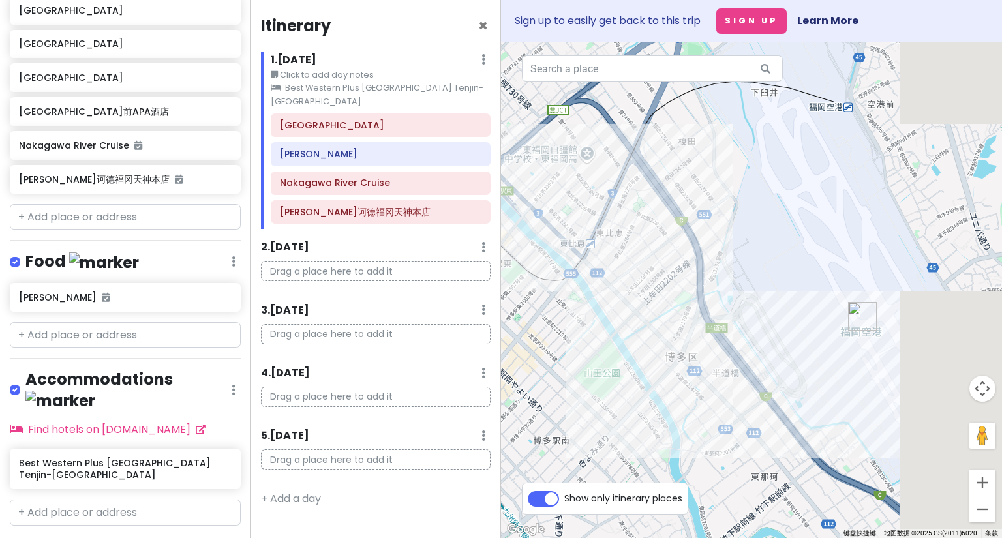
drag, startPoint x: 769, startPoint y: 329, endPoint x: 495, endPoint y: 311, distance: 274.6
click at [495, 311] on div "九州with胡老师 Private Change Dates Make a Copy Delete Trip Go Pro ⚡️ Give Feedback …" at bounding box center [501, 269] width 1002 height 538
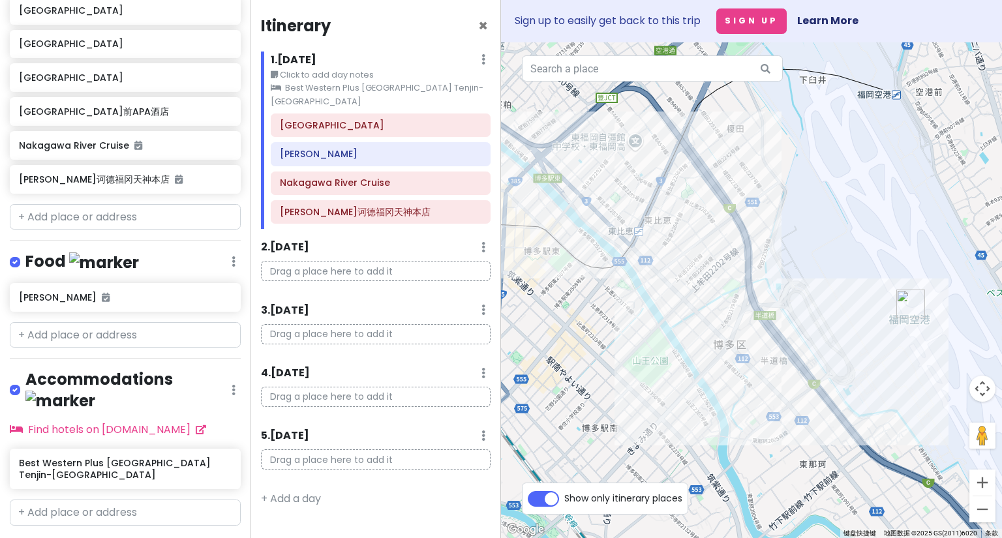
drag, startPoint x: 564, startPoint y: 328, endPoint x: 890, endPoint y: 344, distance: 325.9
click at [893, 342] on div at bounding box center [751, 290] width 501 height 496
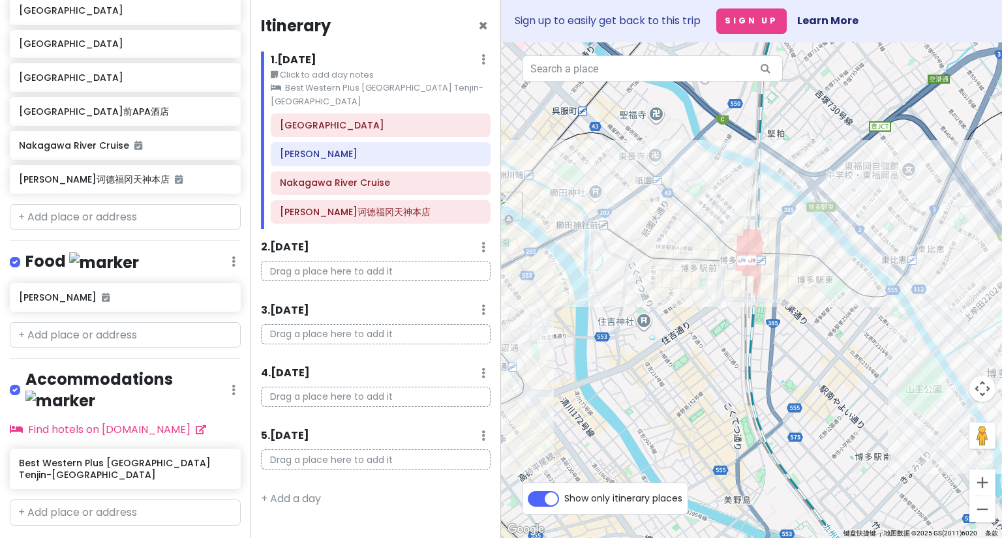
drag, startPoint x: 622, startPoint y: 326, endPoint x: 852, endPoint y: 390, distance: 238.4
click at [851, 389] on div at bounding box center [751, 290] width 501 height 496
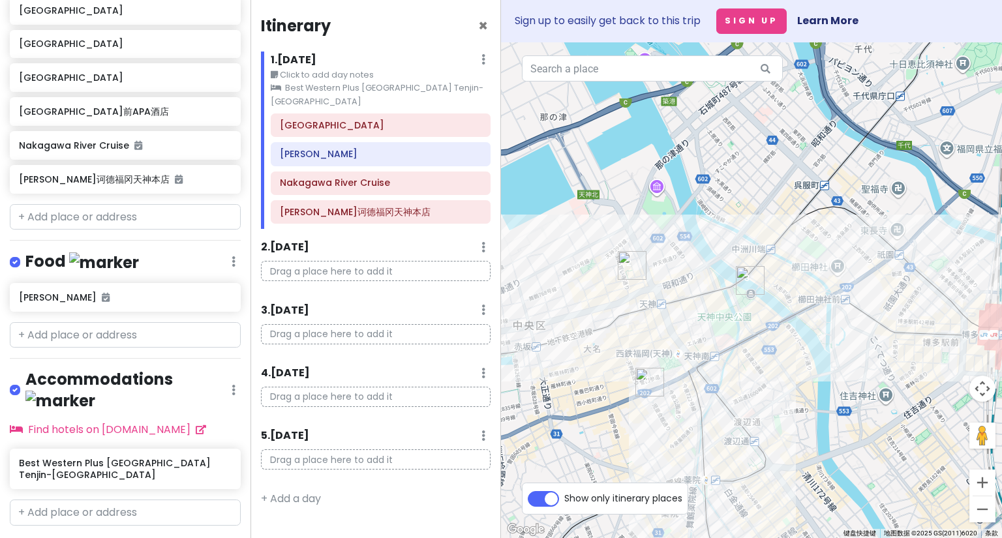
drag, startPoint x: 742, startPoint y: 371, endPoint x: 559, endPoint y: 306, distance: 193.8
click at [559, 306] on div at bounding box center [751, 290] width 501 height 496
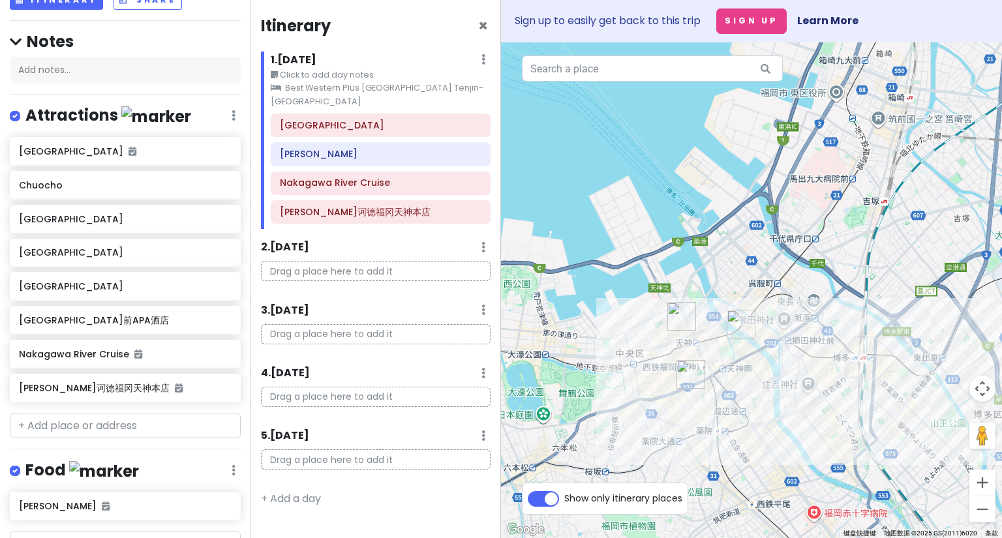
scroll to position [65, 0]
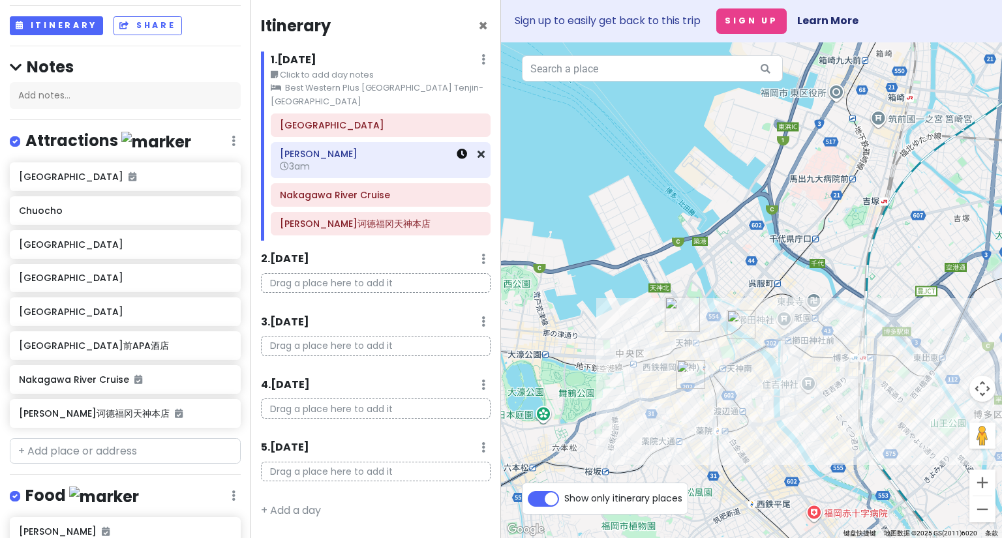
click at [463, 149] on icon at bounding box center [462, 154] width 10 height 10
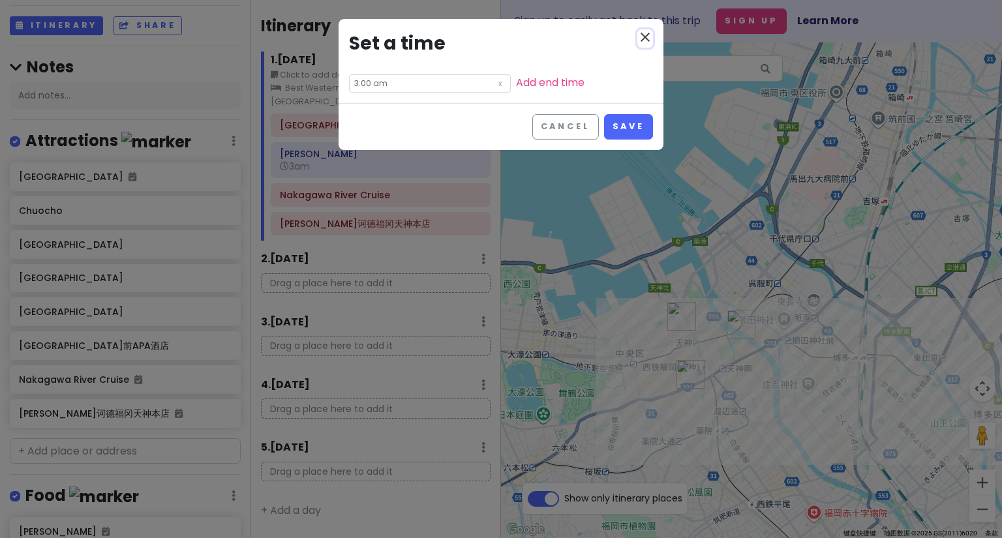
drag, startPoint x: 644, startPoint y: 38, endPoint x: 625, endPoint y: 43, distance: 19.6
click at [645, 38] on icon "close" at bounding box center [645, 37] width 16 height 16
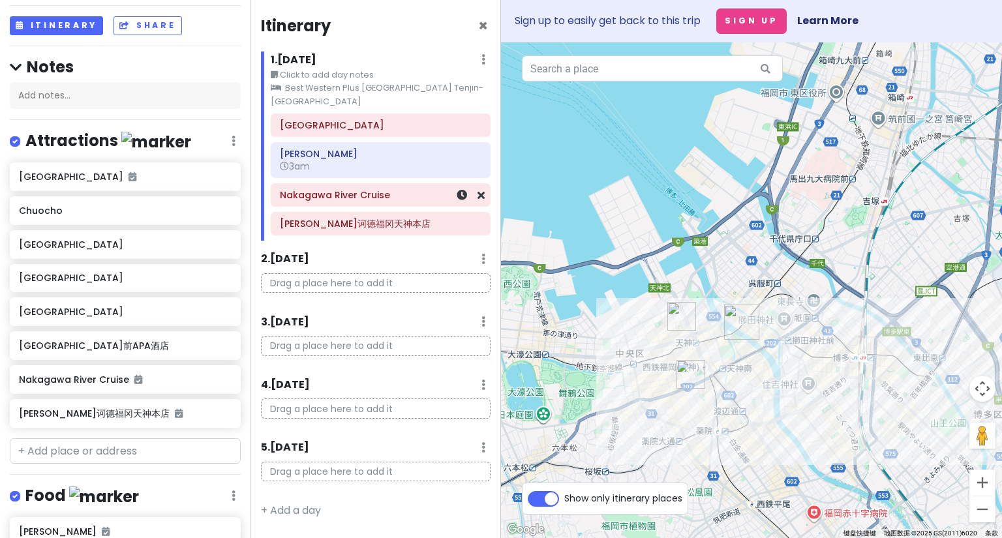
click at [385, 189] on h6 "Nakagawa River Cruise" at bounding box center [381, 195] width 202 height 12
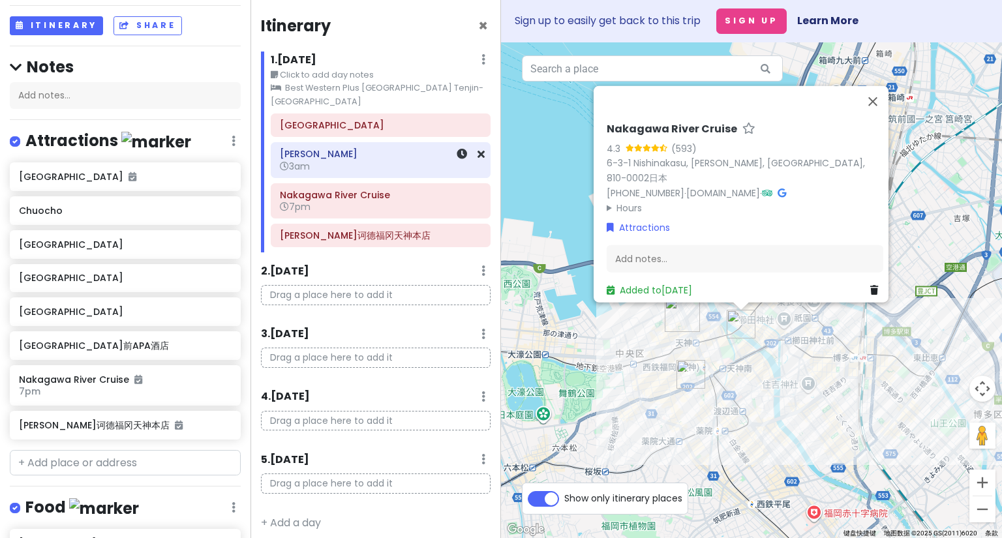
click at [368, 159] on div "[PERSON_NAME] 3am" at bounding box center [381, 160] width 202 height 30
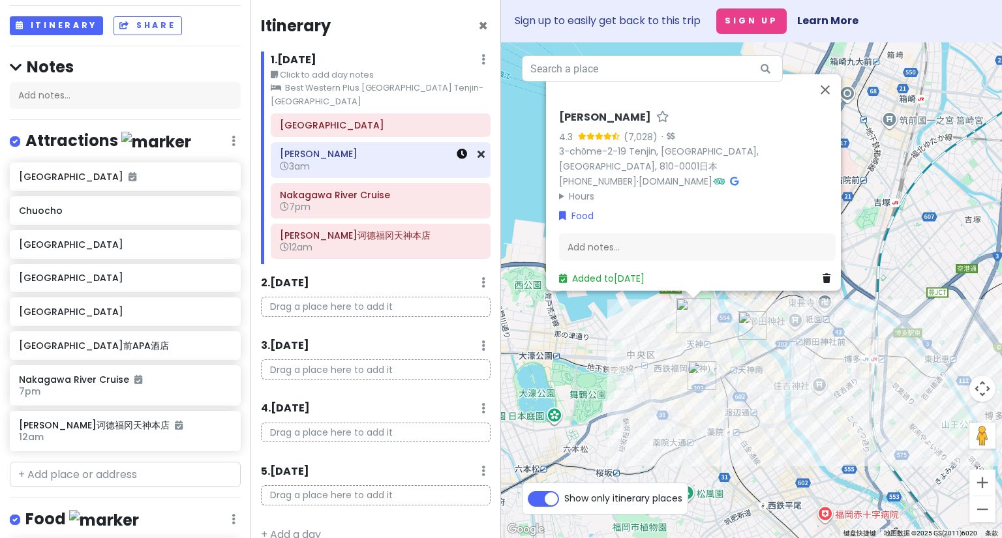
click at [457, 149] on icon at bounding box center [462, 154] width 10 height 10
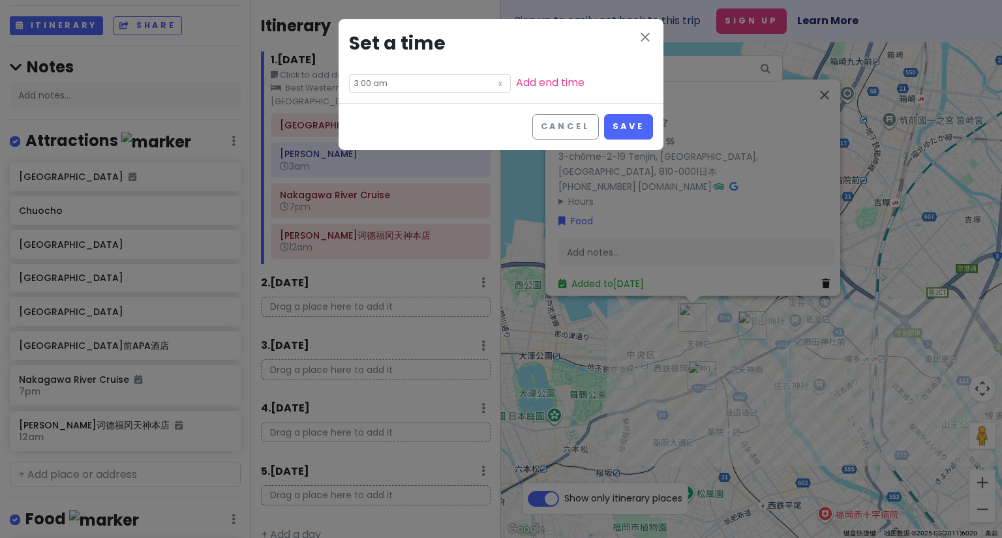
click at [409, 82] on input "3:00 am" at bounding box center [430, 83] width 162 height 18
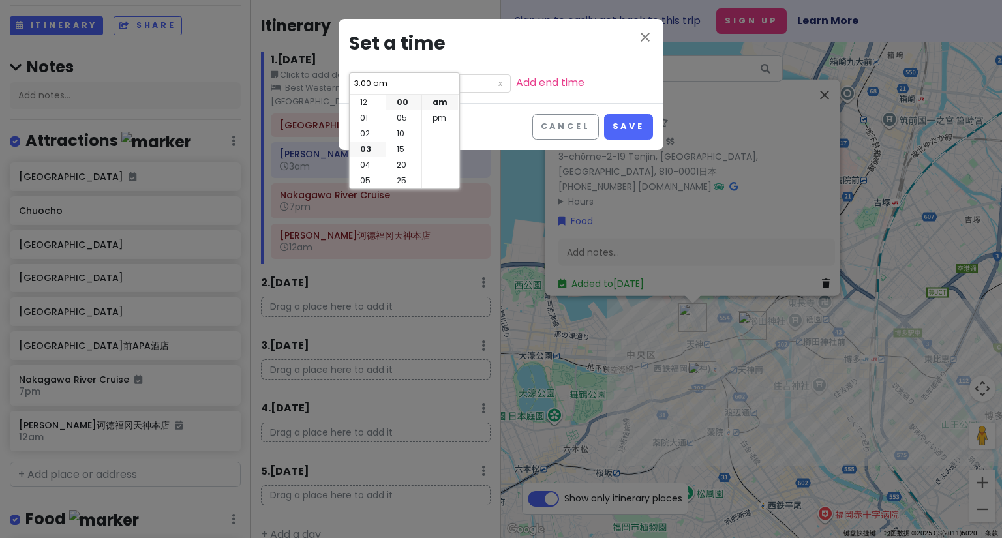
scroll to position [47, 0]
click at [432, 114] on li "pm" at bounding box center [440, 118] width 36 height 16
type input "3:00 pm"
click at [625, 123] on button "Save" at bounding box center [628, 126] width 49 height 25
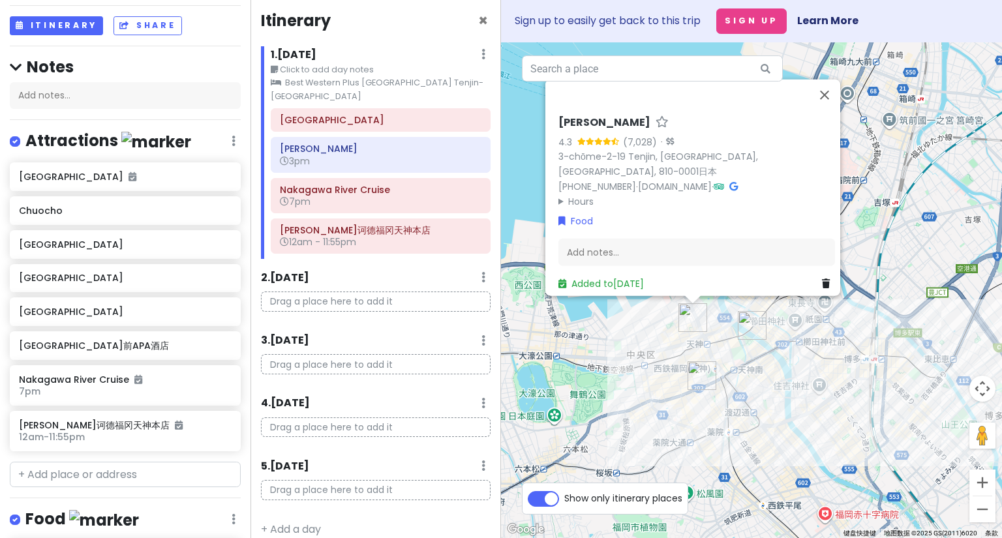
scroll to position [7, 0]
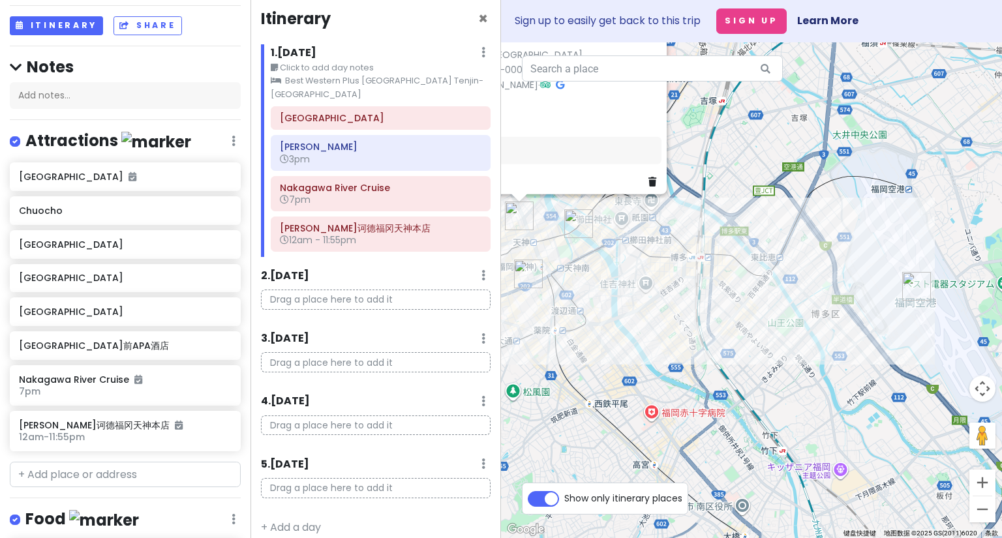
drag, startPoint x: 806, startPoint y: 442, endPoint x: 630, endPoint y: 338, distance: 204.4
click at [630, 338] on div "[PERSON_NAME] 4.3 (7,028) · 3-chōme-2-19 [GEOGRAPHIC_DATA], [GEOGRAPHIC_DATA], …" at bounding box center [751, 290] width 501 height 496
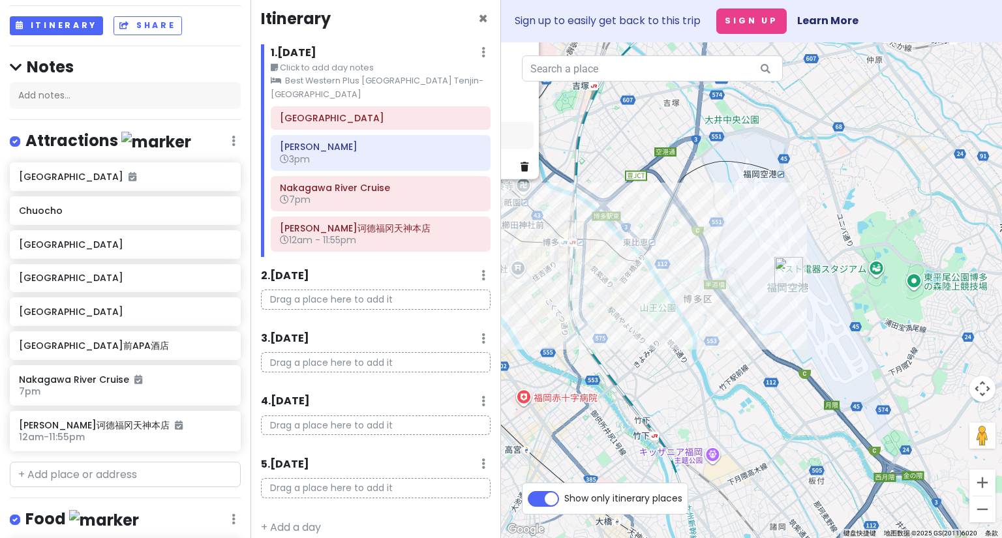
drag, startPoint x: 810, startPoint y: 371, endPoint x: 868, endPoint y: 340, distance: 65.7
click at [868, 340] on div "[PERSON_NAME] 4.3 (7,028) · 3-chōme-2-19 [GEOGRAPHIC_DATA], [GEOGRAPHIC_DATA], …" at bounding box center [751, 290] width 501 height 496
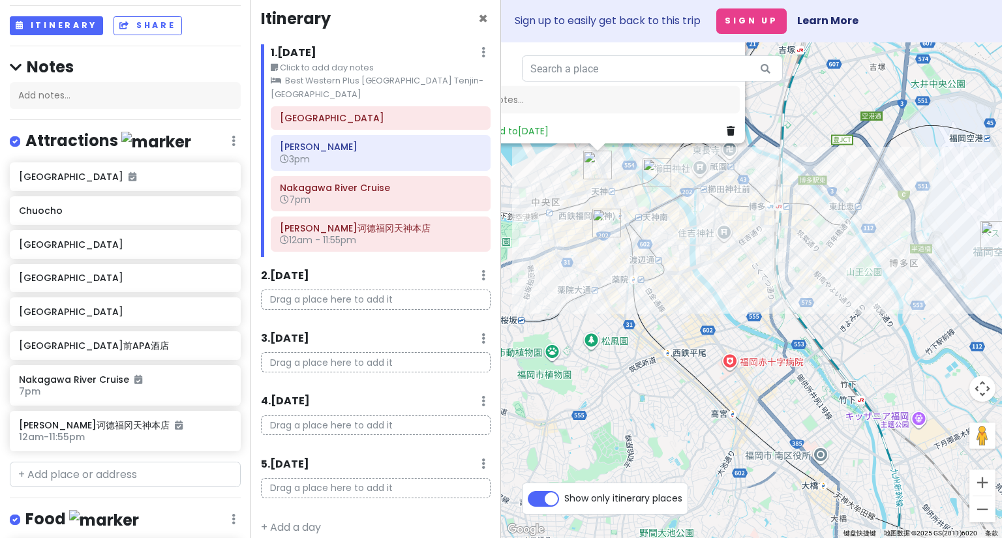
drag, startPoint x: 642, startPoint y: 393, endPoint x: 597, endPoint y: 263, distance: 137.4
click at [633, 321] on div "[PERSON_NAME] 4.3 (7,028) · 3-chōme-2-19 [GEOGRAPHIC_DATA], [GEOGRAPHIC_DATA], …" at bounding box center [751, 290] width 501 height 496
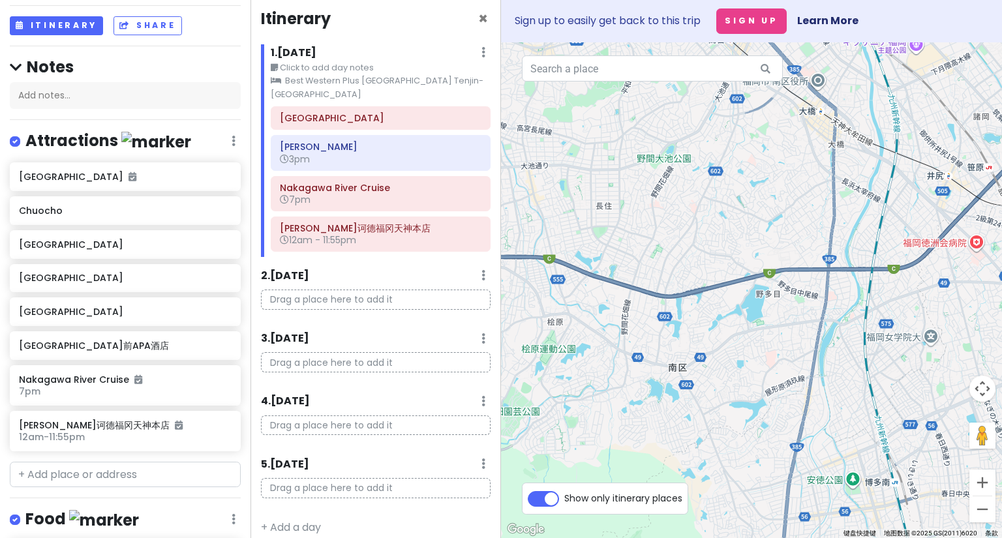
drag, startPoint x: 633, startPoint y: 407, endPoint x: 643, endPoint y: 162, distance: 245.5
click at [643, 162] on div "[PERSON_NAME] 4.3 (7,028) · 3-chōme-2-19 [GEOGRAPHIC_DATA], [GEOGRAPHIC_DATA], …" at bounding box center [751, 290] width 501 height 496
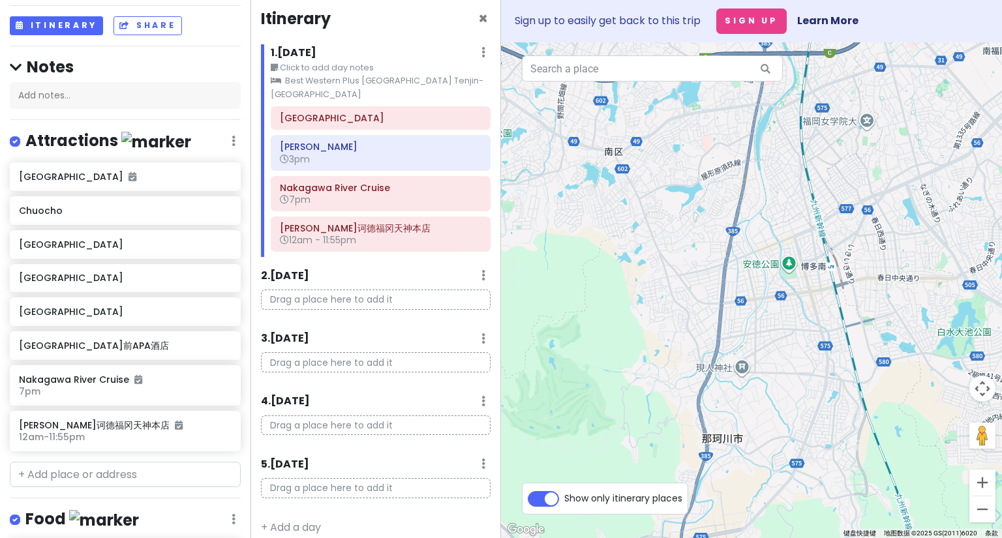
drag, startPoint x: 688, startPoint y: 474, endPoint x: 622, endPoint y: 239, distance: 244.1
click at [622, 239] on div "[PERSON_NAME] 4.3 (7,028) · 3-chōme-2-19 [GEOGRAPHIC_DATA], [GEOGRAPHIC_DATA], …" at bounding box center [751, 290] width 501 height 496
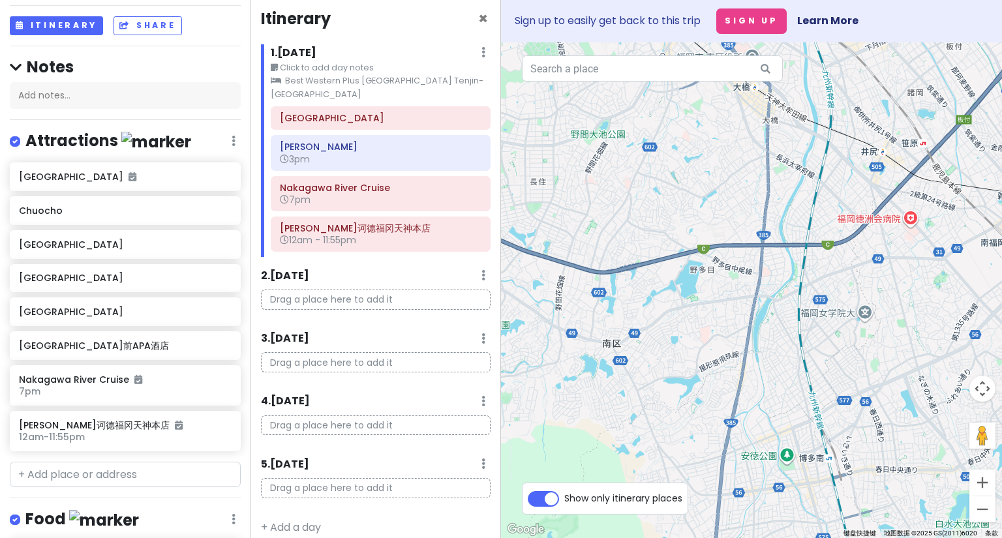
drag, startPoint x: 713, startPoint y: 202, endPoint x: 717, endPoint y: 515, distance: 312.5
click at [717, 515] on div "[PERSON_NAME] 4.3 (7,028) · 3-chōme-2-19 [GEOGRAPHIC_DATA], [GEOGRAPHIC_DATA], …" at bounding box center [751, 290] width 501 height 496
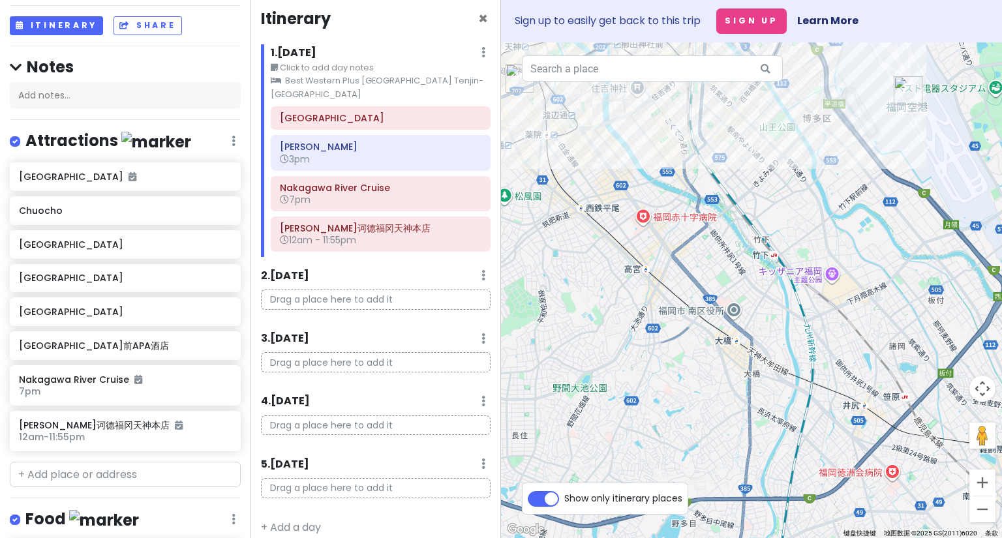
drag, startPoint x: 707, startPoint y: 281, endPoint x: 685, endPoint y: 459, distance: 179.4
click at [685, 459] on div "[PERSON_NAME] 4.3 (7,028) · 3-chōme-2-19 [GEOGRAPHIC_DATA], [GEOGRAPHIC_DATA], …" at bounding box center [751, 290] width 501 height 496
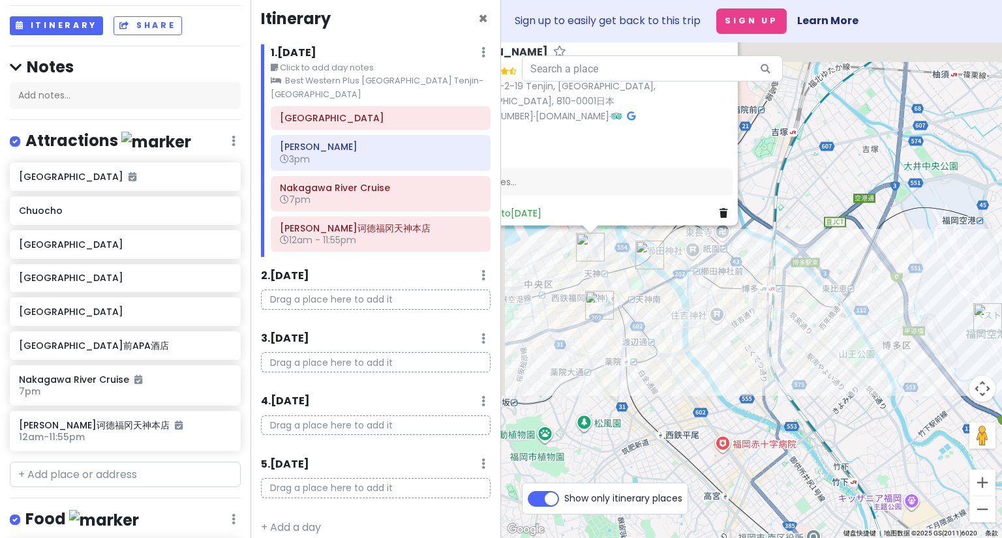
drag, startPoint x: 662, startPoint y: 244, endPoint x: 747, endPoint y: 437, distance: 210.9
click at [747, 437] on div "[PERSON_NAME] 4.3 (7,028) · 3-chōme-2-19 [GEOGRAPHIC_DATA], [GEOGRAPHIC_DATA], …" at bounding box center [751, 290] width 501 height 496
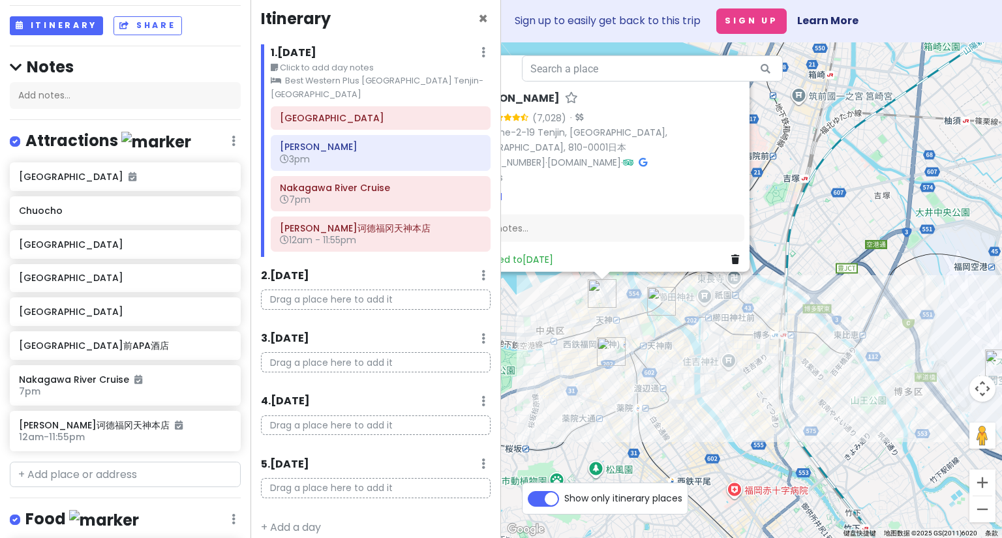
drag, startPoint x: 753, startPoint y: 354, endPoint x: 755, endPoint y: 381, distance: 27.5
click at [755, 381] on div "[PERSON_NAME] 4.3 (7,028) · 3-chōme-2-19 [GEOGRAPHIC_DATA], [GEOGRAPHIC_DATA], …" at bounding box center [751, 290] width 501 height 496
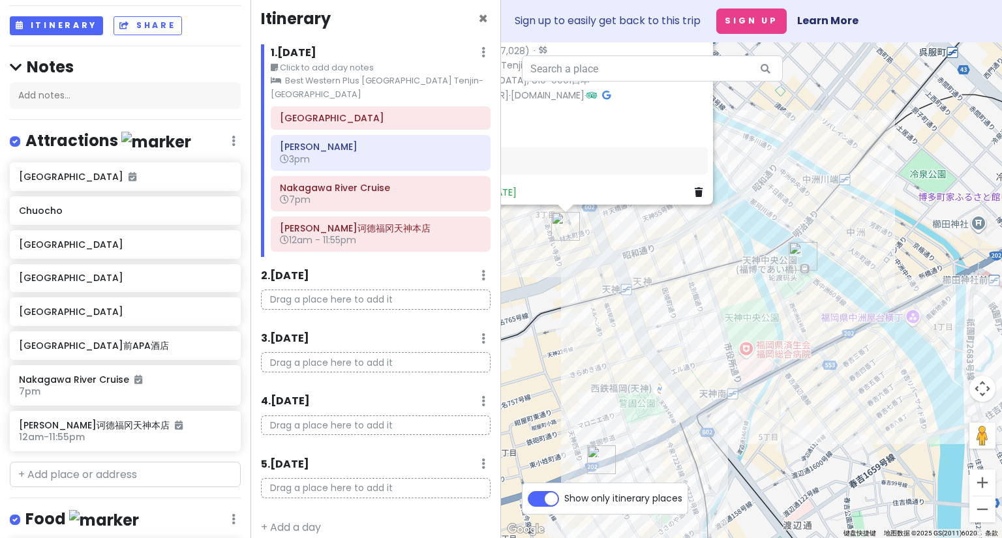
drag, startPoint x: 731, startPoint y: 275, endPoint x: 767, endPoint y: 473, distance: 201.0
click at [767, 473] on div "[PERSON_NAME] 4.3 (7,028) · 3-chōme-2-19 [GEOGRAPHIC_DATA], [GEOGRAPHIC_DATA], …" at bounding box center [751, 290] width 501 height 496
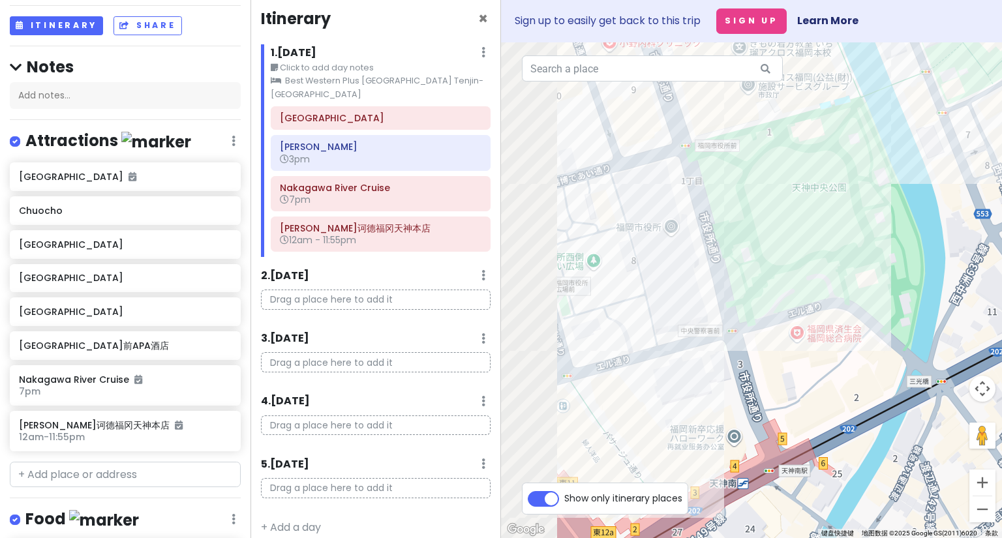
drag, startPoint x: 780, startPoint y: 445, endPoint x: 846, endPoint y: 533, distance: 109.6
click at [846, 533] on div "3 1 4 2 Shin Shin 4.3 (7,028) · 3-chōme-2-19 [GEOGRAPHIC_DATA], [GEOGRAPHIC_DAT…" at bounding box center [751, 290] width 501 height 496
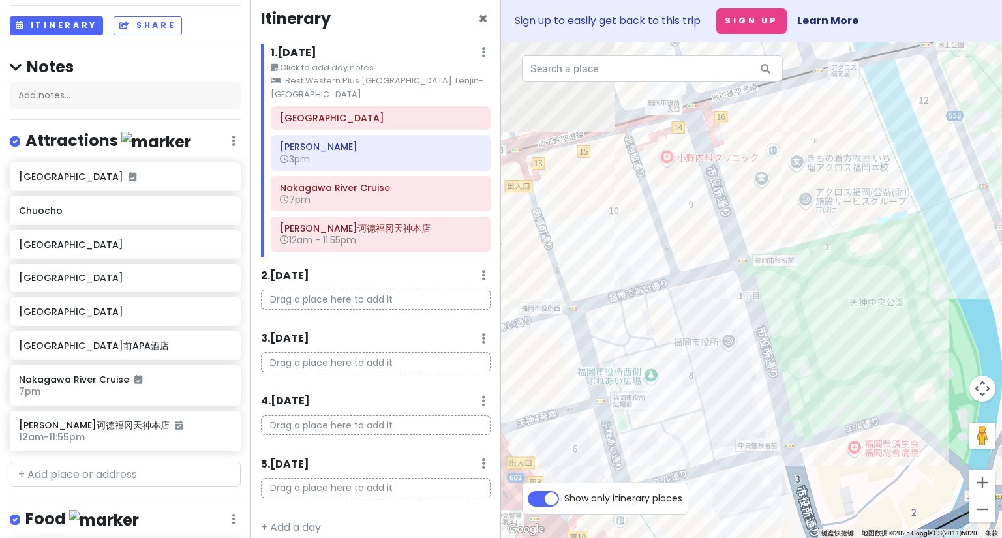
drag, startPoint x: 737, startPoint y: 363, endPoint x: 786, endPoint y: 469, distance: 117.3
click at [789, 479] on div "[PERSON_NAME] 4.3 (7,028) · 3-chōme-2-19 [GEOGRAPHIC_DATA], [GEOGRAPHIC_DATA], …" at bounding box center [751, 290] width 501 height 496
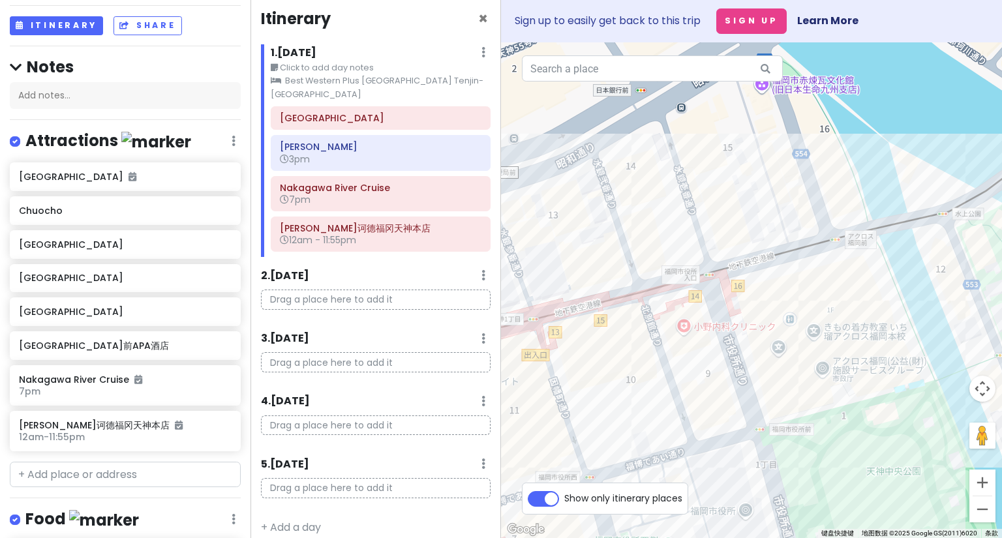
drag, startPoint x: 707, startPoint y: 325, endPoint x: 710, endPoint y: 419, distance: 94.0
click at [710, 419] on div "[PERSON_NAME] 4.3 (7,028) · 3-chōme-2-19 [GEOGRAPHIC_DATA], [GEOGRAPHIC_DATA], …" at bounding box center [751, 290] width 501 height 496
click at [682, 364] on div "[PERSON_NAME] 4.3 (7,028) · 3-chōme-2-19 [GEOGRAPHIC_DATA], [GEOGRAPHIC_DATA], …" at bounding box center [751, 290] width 501 height 496
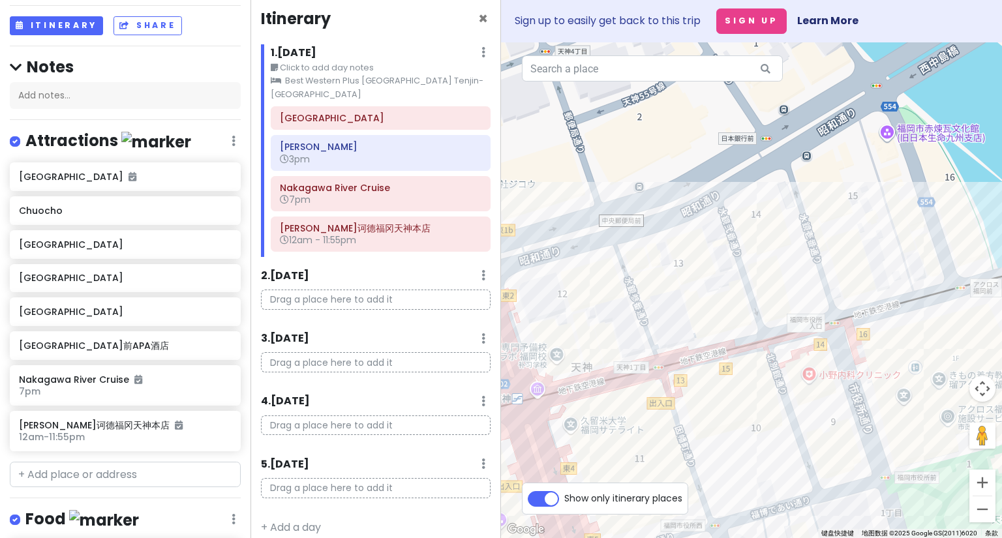
drag, startPoint x: 655, startPoint y: 340, endPoint x: 751, endPoint y: 337, distance: 96.0
click at [759, 331] on div "[PERSON_NAME] 4.3 (7,028) · 3-chōme-2-19 [GEOGRAPHIC_DATA], [GEOGRAPHIC_DATA], …" at bounding box center [751, 290] width 501 height 496
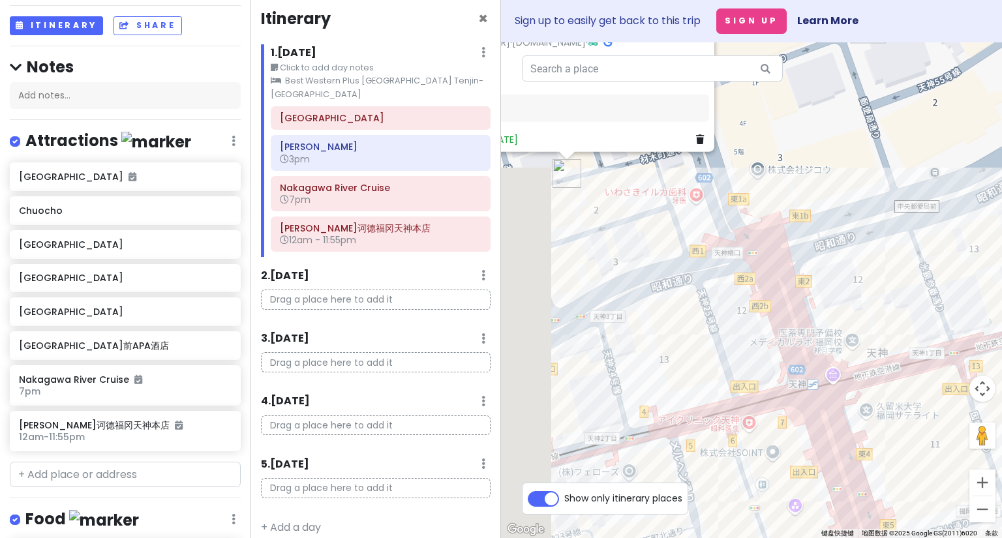
drag, startPoint x: 638, startPoint y: 356, endPoint x: 789, endPoint y: 356, distance: 150.7
click at [789, 356] on div "[PERSON_NAME] 4.3 (7,028) · 3-chōme-2-19 [GEOGRAPHIC_DATA], [GEOGRAPHIC_DATA], …" at bounding box center [751, 290] width 501 height 496
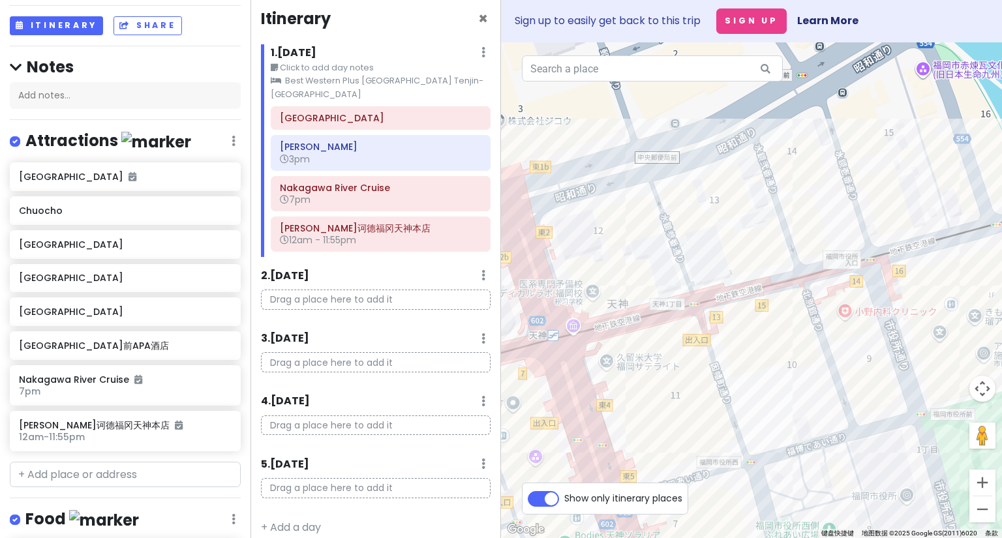
drag, startPoint x: 726, startPoint y: 311, endPoint x: 429, endPoint y: 262, distance: 301.4
click at [429, 262] on div "九州with胡老师 Private Change Dates Make a Copy Delete Trip Go Pro ⚡️ Give Feedback …" at bounding box center [501, 269] width 1002 height 538
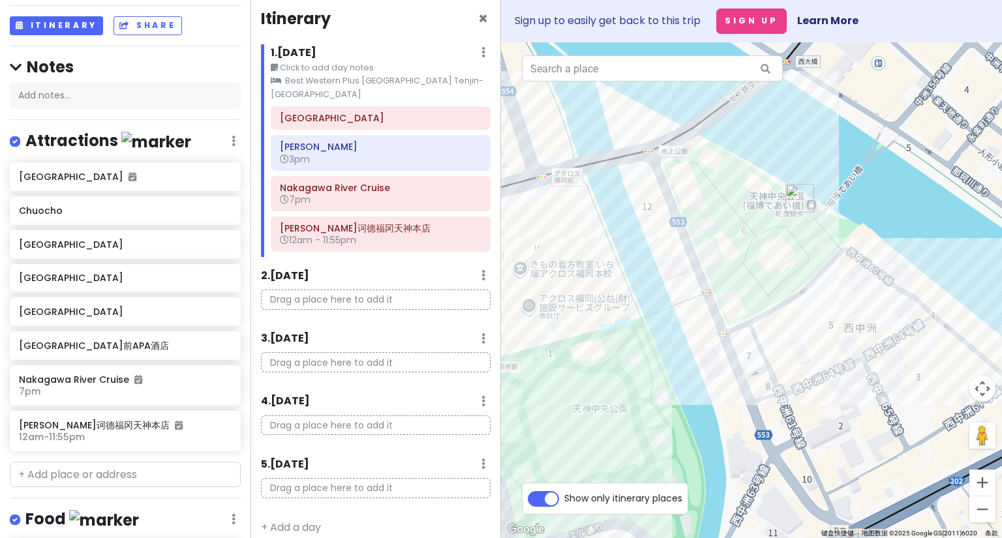
drag, startPoint x: 739, startPoint y: 297, endPoint x: 526, endPoint y: 279, distance: 213.4
click at [526, 279] on div "[PERSON_NAME] 4.3 (7,028) · 3-chōme-2-19 [GEOGRAPHIC_DATA], [GEOGRAPHIC_DATA], …" at bounding box center [751, 290] width 501 height 496
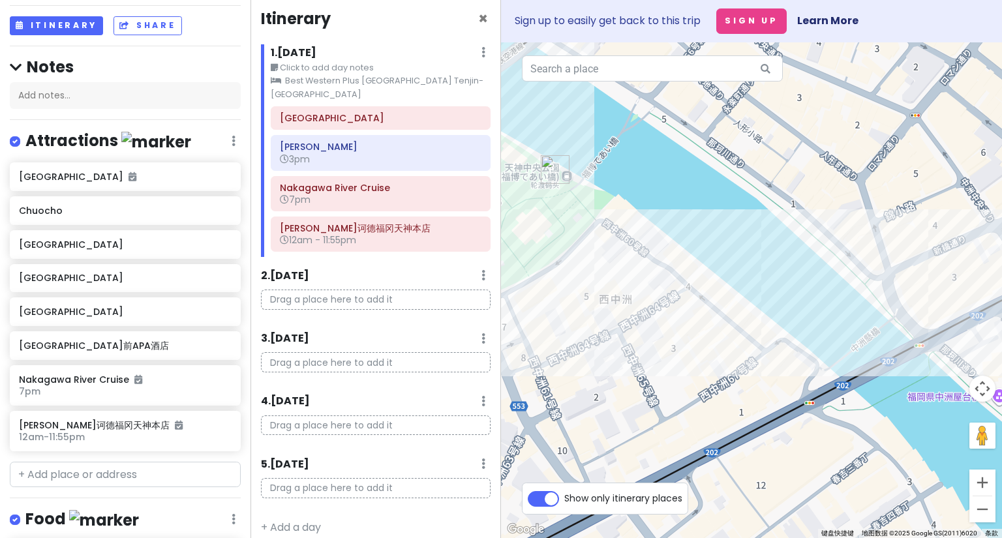
drag, startPoint x: 748, startPoint y: 322, endPoint x: 646, endPoint y: 320, distance: 101.8
click at [646, 320] on div "[PERSON_NAME] 4.3 (7,028) · 3-chōme-2-19 [GEOGRAPHIC_DATA], [GEOGRAPHIC_DATA], …" at bounding box center [751, 290] width 501 height 496
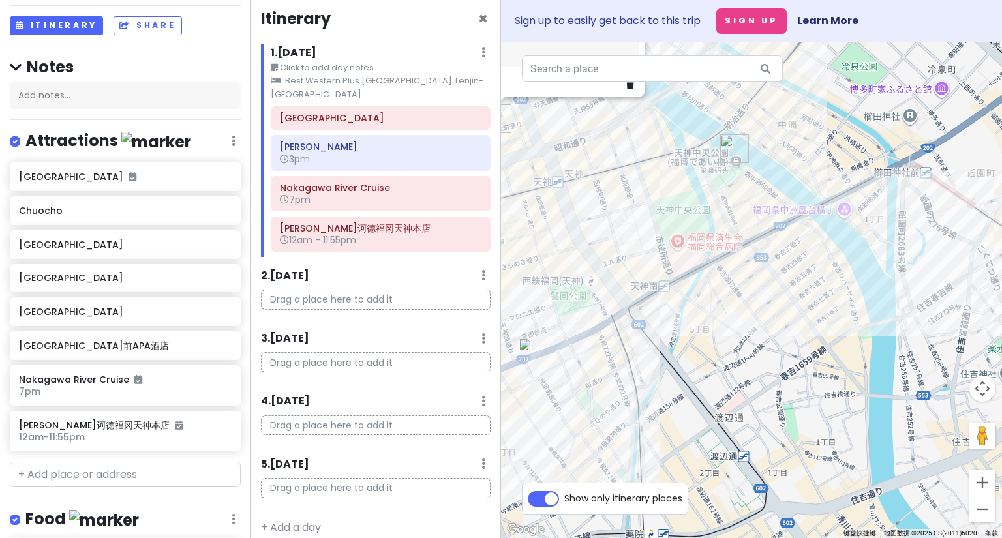
drag, startPoint x: 815, startPoint y: 343, endPoint x: 795, endPoint y: 360, distance: 26.4
click at [795, 360] on div "[PERSON_NAME] 4.3 (7,028) · 3-chōme-2-19 [GEOGRAPHIC_DATA], [GEOGRAPHIC_DATA], …" at bounding box center [751, 290] width 501 height 496
drag, startPoint x: 720, startPoint y: 360, endPoint x: 763, endPoint y: 339, distance: 48.1
click at [763, 339] on div "[PERSON_NAME] 4.3 (7,028) · 3-chōme-2-19 [GEOGRAPHIC_DATA], [GEOGRAPHIC_DATA], …" at bounding box center [751, 290] width 501 height 496
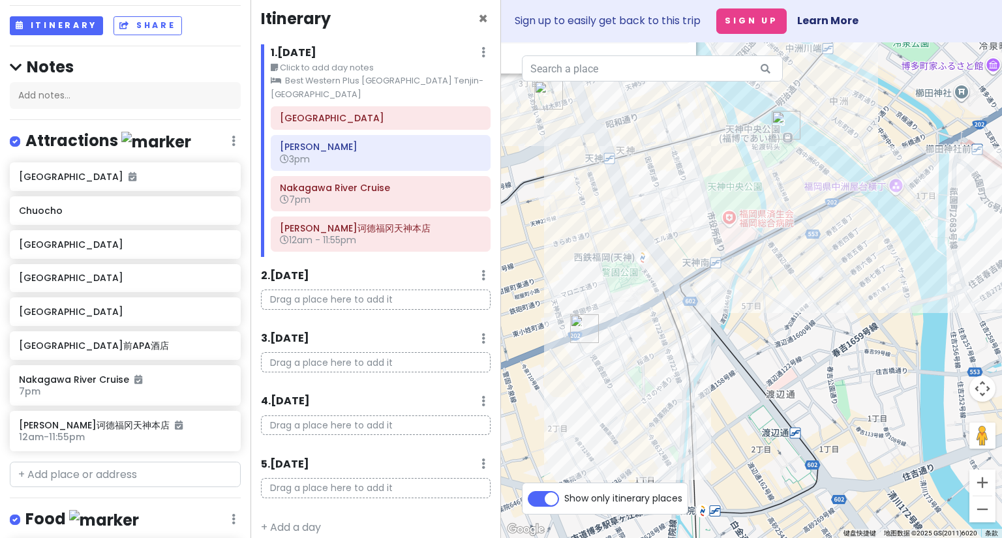
drag, startPoint x: 728, startPoint y: 364, endPoint x: 740, endPoint y: 361, distance: 12.8
click at [741, 359] on div "[PERSON_NAME] 4.3 (7,028) · 3-chōme-2-19 [GEOGRAPHIC_DATA], [GEOGRAPHIC_DATA], …" at bounding box center [751, 290] width 501 height 496
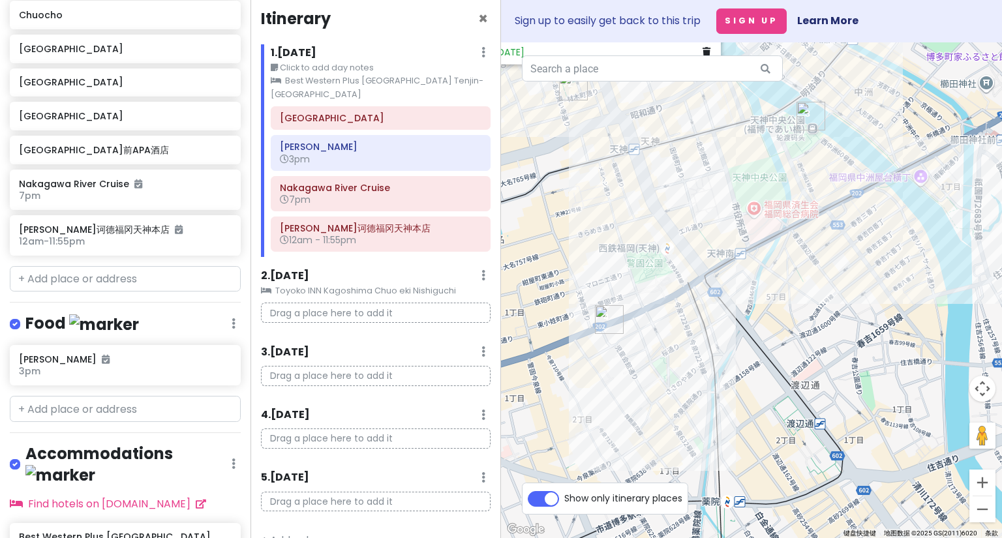
scroll to position [0, 0]
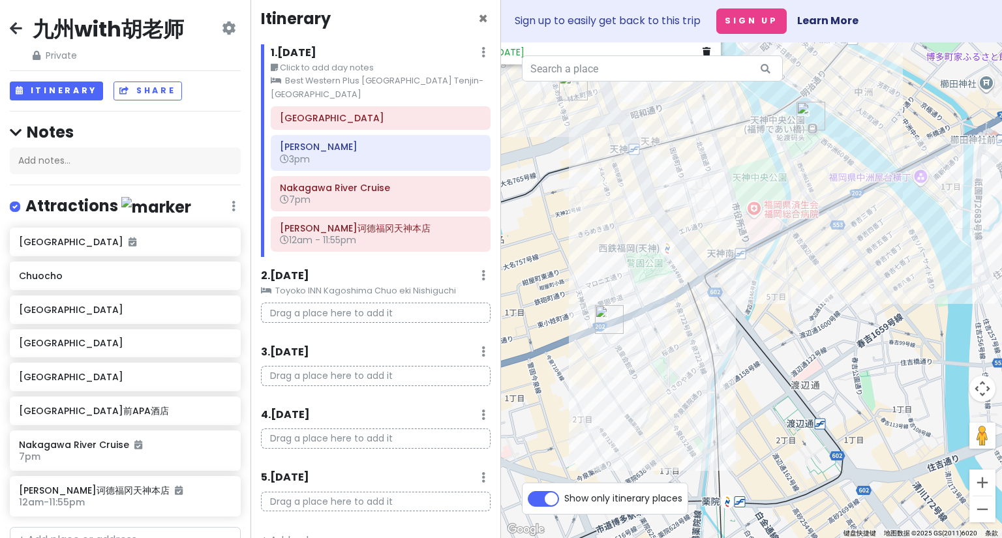
click at [318, 303] on p "Drag a place here to add it" at bounding box center [376, 313] width 230 height 20
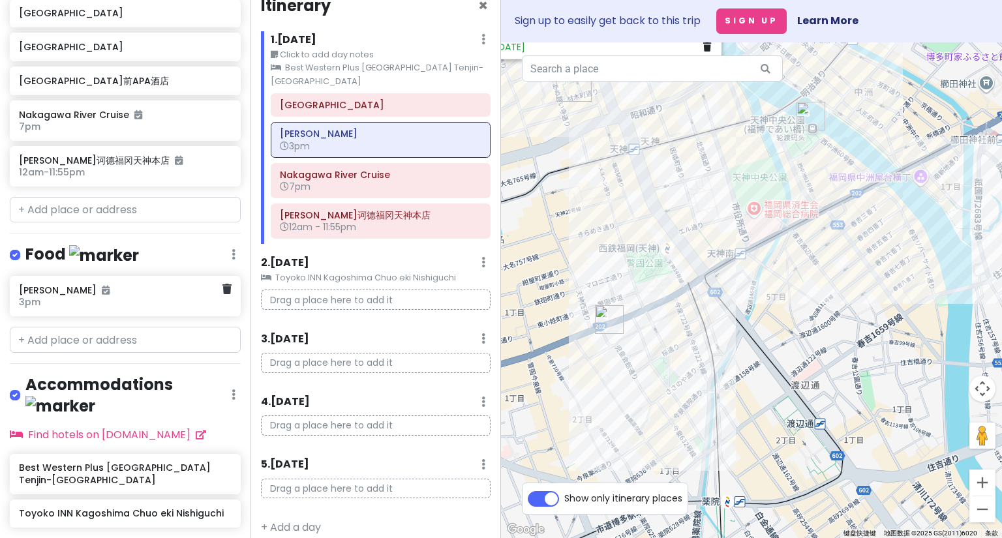
scroll to position [369, 0]
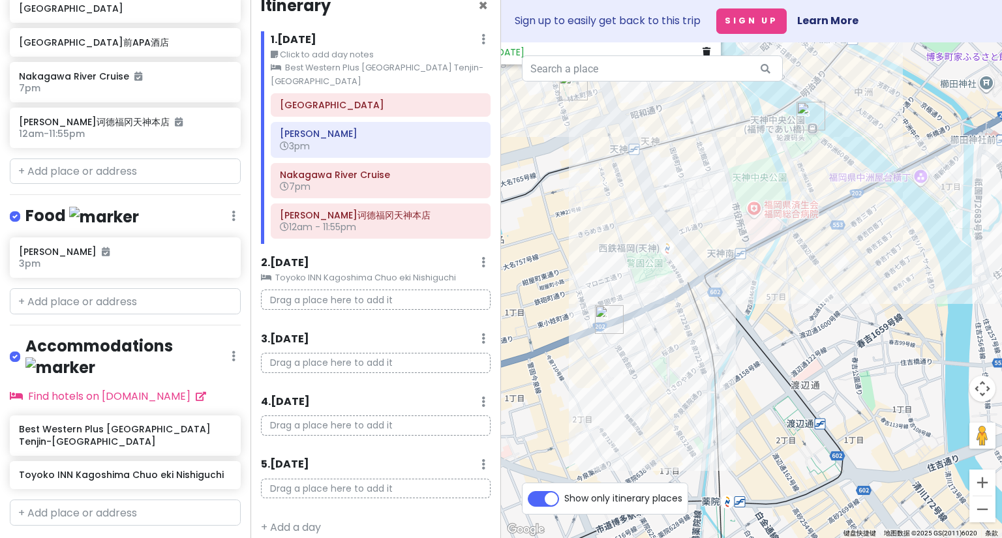
click at [564, 496] on label "Show only itinerary places" at bounding box center [623, 496] width 118 height 16
click at [564, 496] on input "Show only itinerary places" at bounding box center [568, 492] width 8 height 8
click at [564, 498] on label "Show only itinerary places" at bounding box center [623, 496] width 118 height 16
click at [564, 496] on input "Show only itinerary places" at bounding box center [568, 492] width 8 height 8
checkbox input "true"
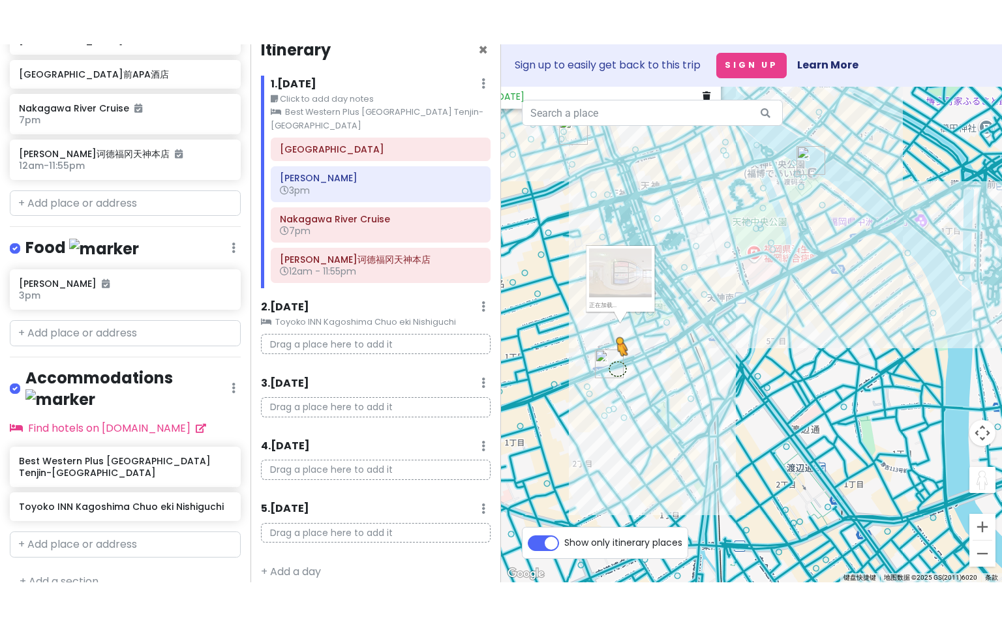
scroll to position [356, 0]
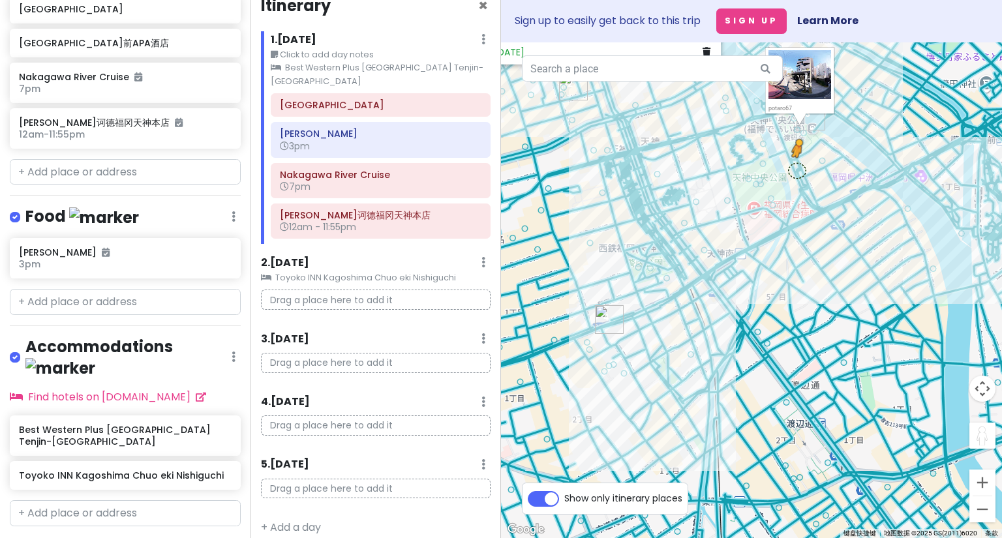
drag, startPoint x: 979, startPoint y: 436, endPoint x: 797, endPoint y: 170, distance: 322.1
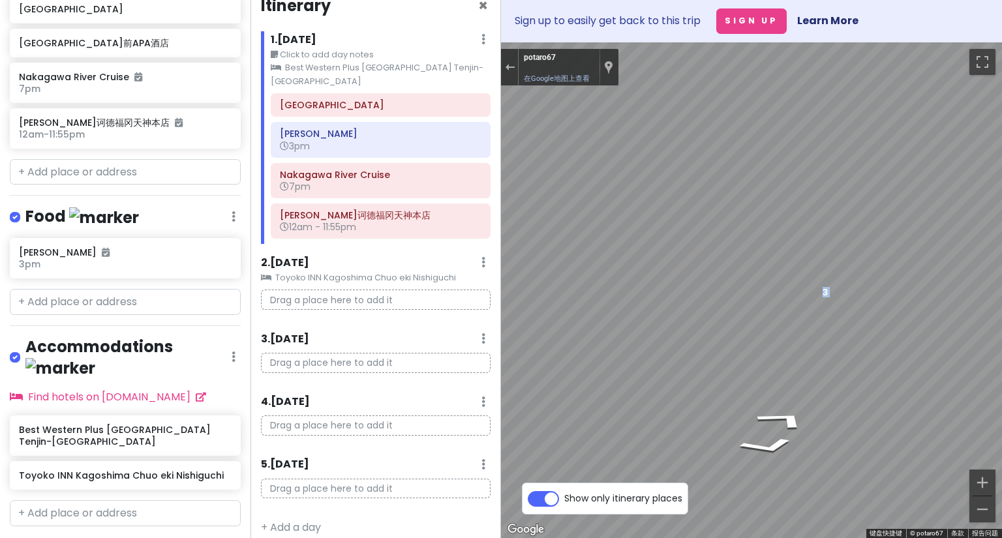
click at [575, 288] on div "3" at bounding box center [751, 290] width 501 height 496
click at [751, 420] on icon "正南" at bounding box center [751, 419] width 80 height 19
click at [762, 416] on icon "正南" at bounding box center [751, 419] width 79 height 19
click at [754, 419] on icon "正南" at bounding box center [753, 419] width 80 height 19
click at [735, 414] on icon "东南" at bounding box center [739, 420] width 91 height 24
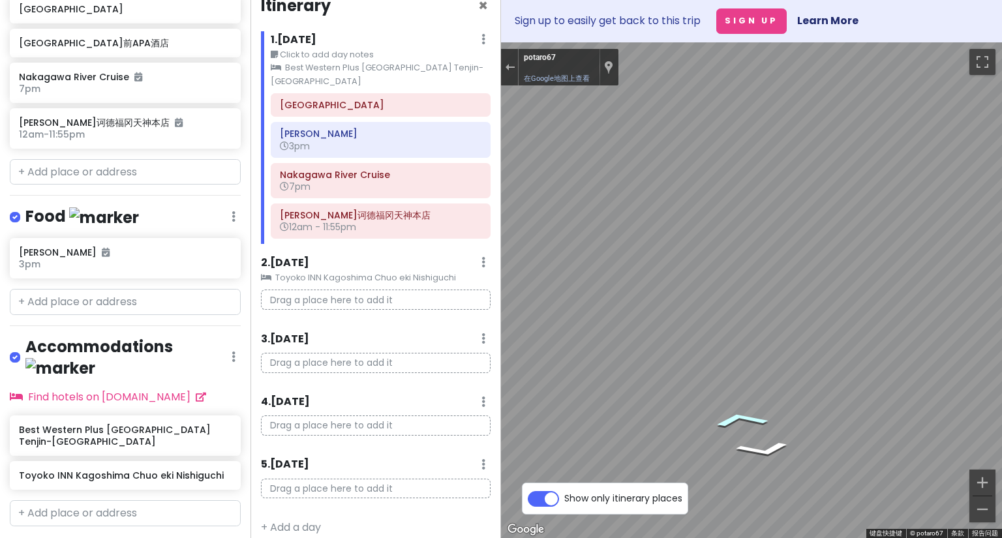
click at [738, 421] on icon "东南" at bounding box center [739, 419] width 89 height 23
click at [739, 418] on icon "东南" at bounding box center [741, 419] width 89 height 23
click at [744, 416] on icon "正南" at bounding box center [749, 420] width 80 height 20
click at [742, 414] on icon "东南" at bounding box center [747, 419] width 84 height 21
click at [725, 423] on icon "东南" at bounding box center [725, 422] width 97 height 29
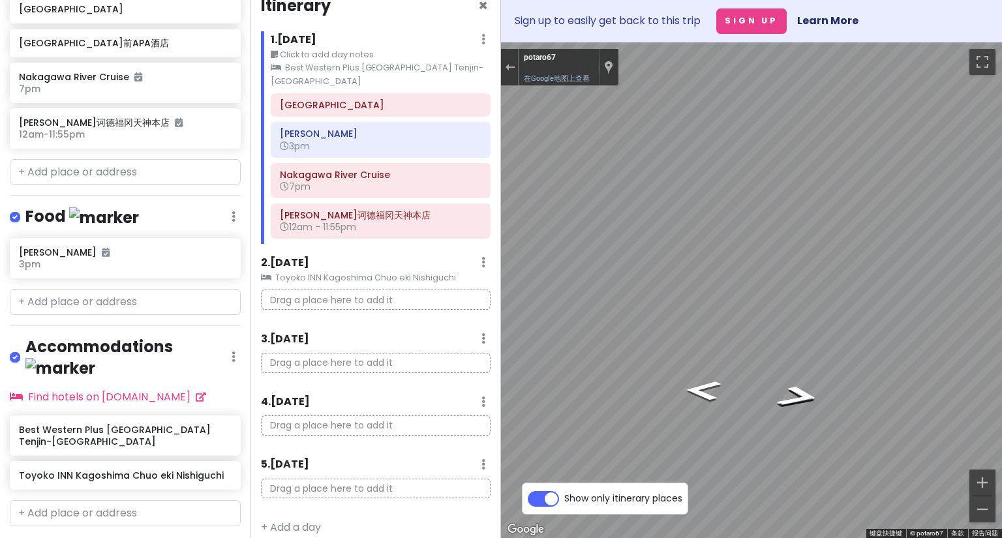
click at [480, 365] on div "九州with胡老师 Private Change Dates Make a Copy Delete Trip Go Pro ⚡️ Give Feedback …" at bounding box center [501, 269] width 1002 height 538
click at [370, 230] on div "九州with胡老师 Private Change Dates Make a Copy Delete Trip Go Pro ⚡️ Give Feedback …" at bounding box center [501, 269] width 1002 height 538
click at [735, 379] on icon "正东" at bounding box center [725, 379] width 97 height 32
click at [714, 383] on icon "正东" at bounding box center [718, 381] width 97 height 34
click at [776, 382] on icon "正南" at bounding box center [776, 379] width 97 height 32
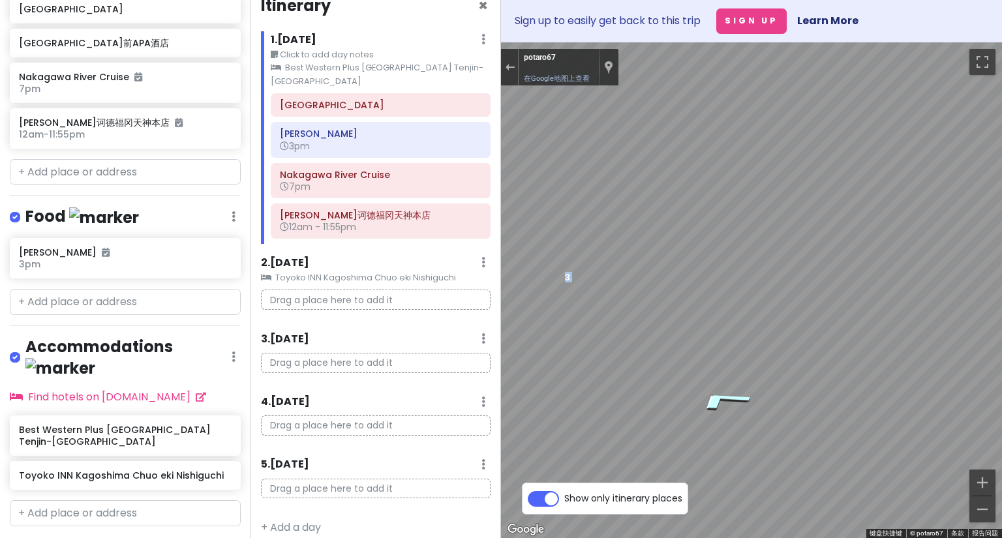
click at [732, 399] on icon "正北" at bounding box center [723, 399] width 98 height 31
click at [703, 412] on icon "正西" at bounding box center [705, 418] width 81 height 31
click at [779, 383] on icon "正东" at bounding box center [762, 390] width 89 height 28
click at [720, 384] on icon "正南" at bounding box center [708, 381] width 89 height 37
click at [545, 76] on link "在Google地图上查看" at bounding box center [557, 78] width 66 height 8
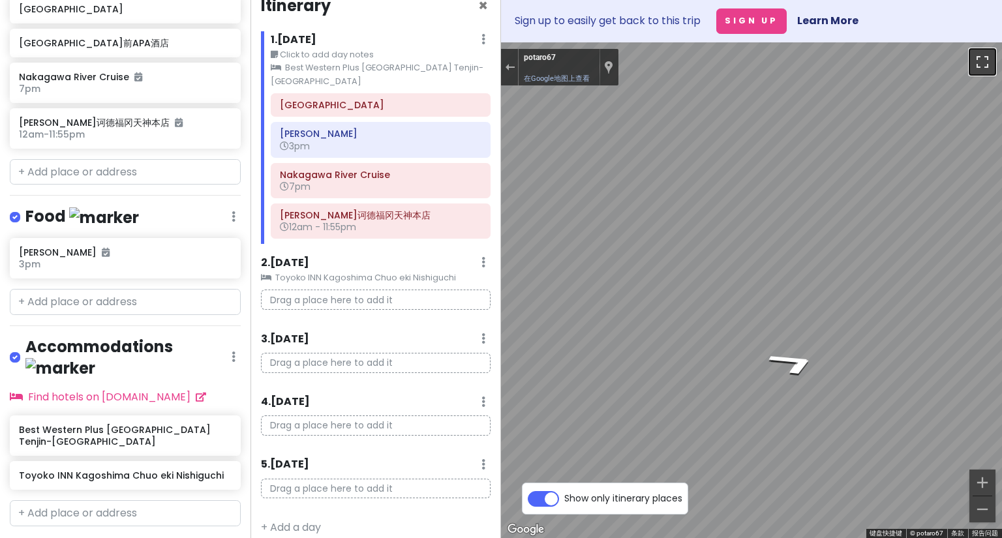
click at [984, 59] on button "切换全屏视图" at bounding box center [982, 62] width 26 height 26
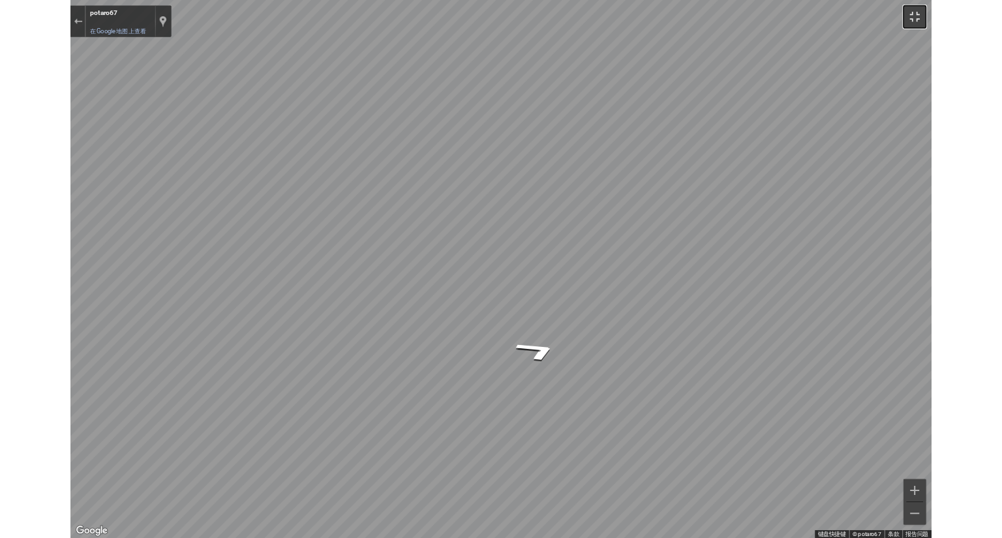
scroll to position [0, 0]
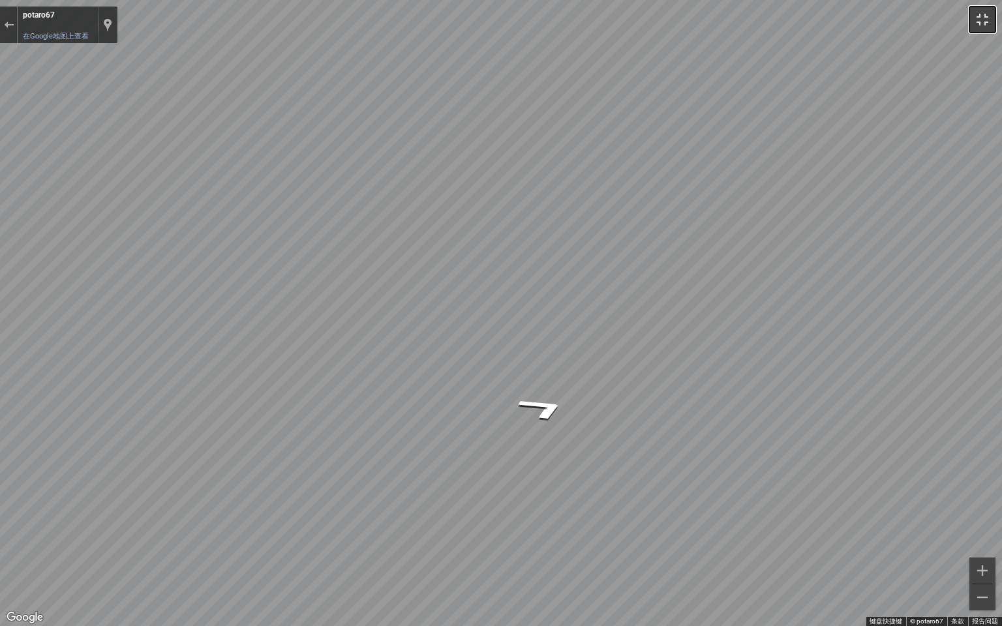
click at [981, 20] on button "切换全屏视图" at bounding box center [982, 20] width 26 height 26
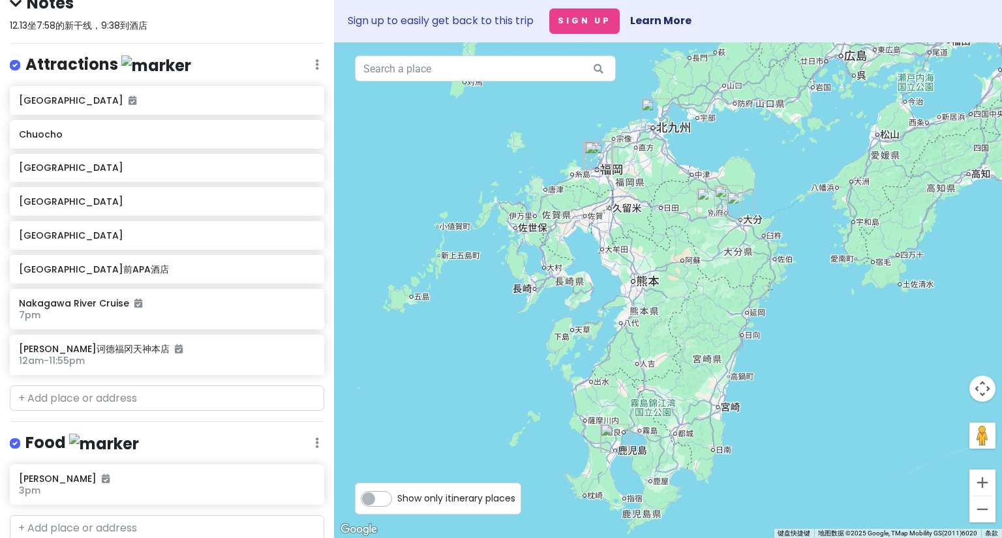
scroll to position [30, 0]
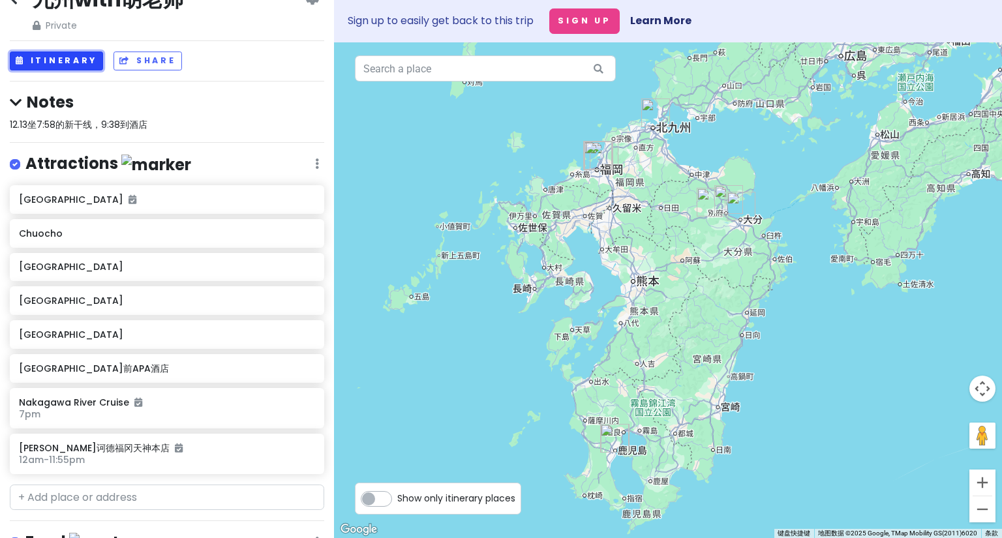
click at [45, 57] on button "Itinerary" at bounding box center [56, 61] width 93 height 19
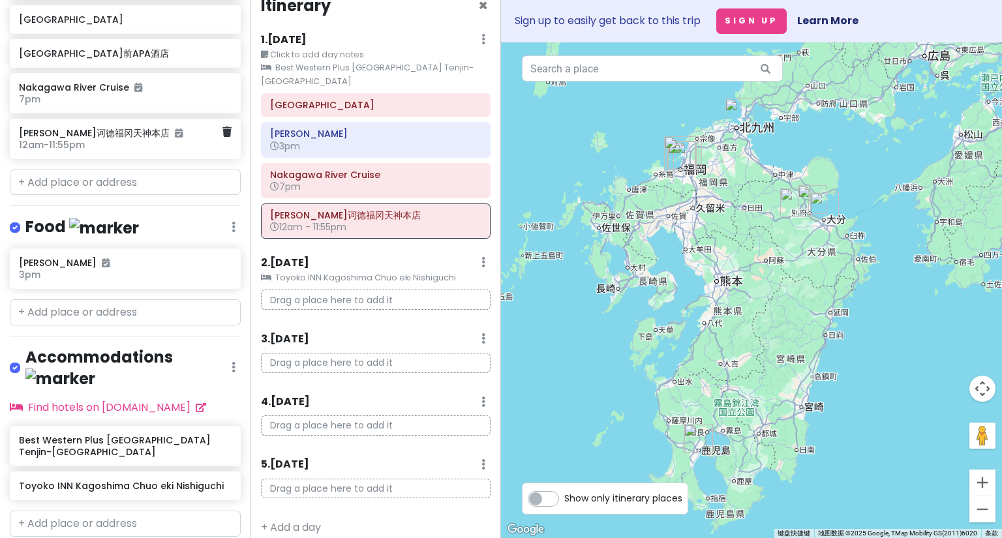
scroll to position [356, 0]
